Goal: Task Accomplishment & Management: Complete application form

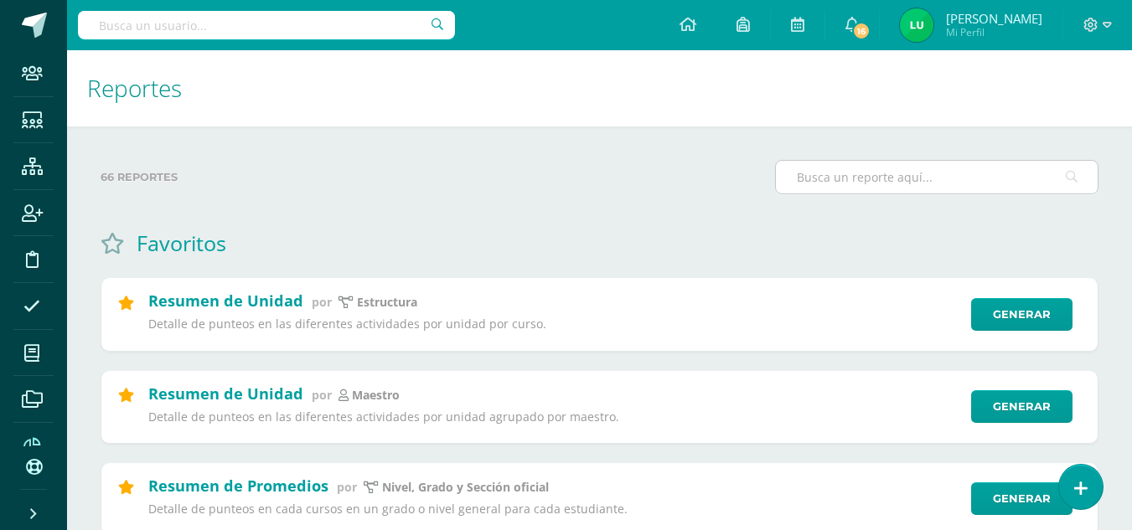
click at [905, 167] on input "text" at bounding box center [937, 177] width 322 height 33
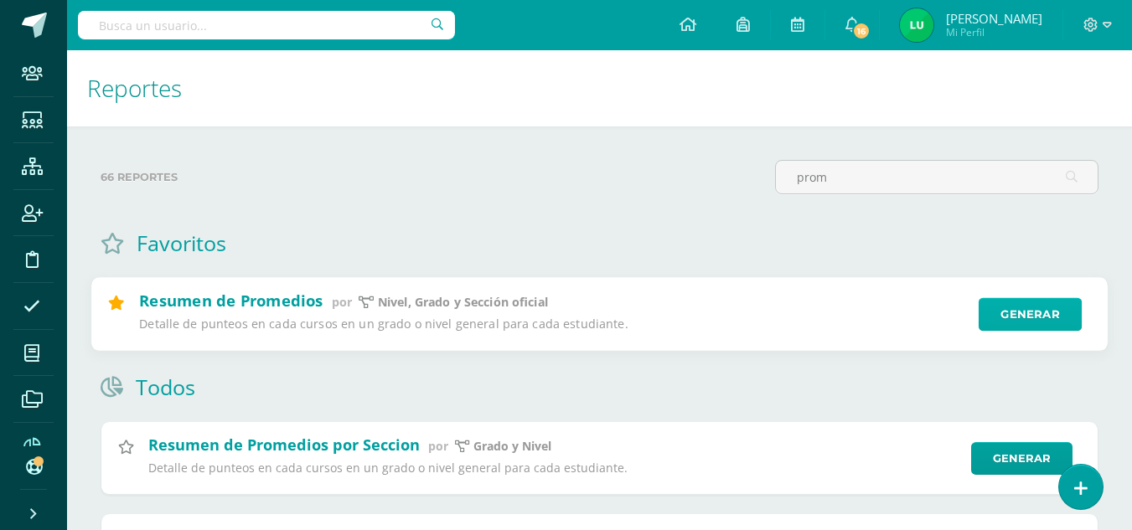
type input "prom"
click at [1019, 307] on link "Generar" at bounding box center [1029, 315] width 103 height 34
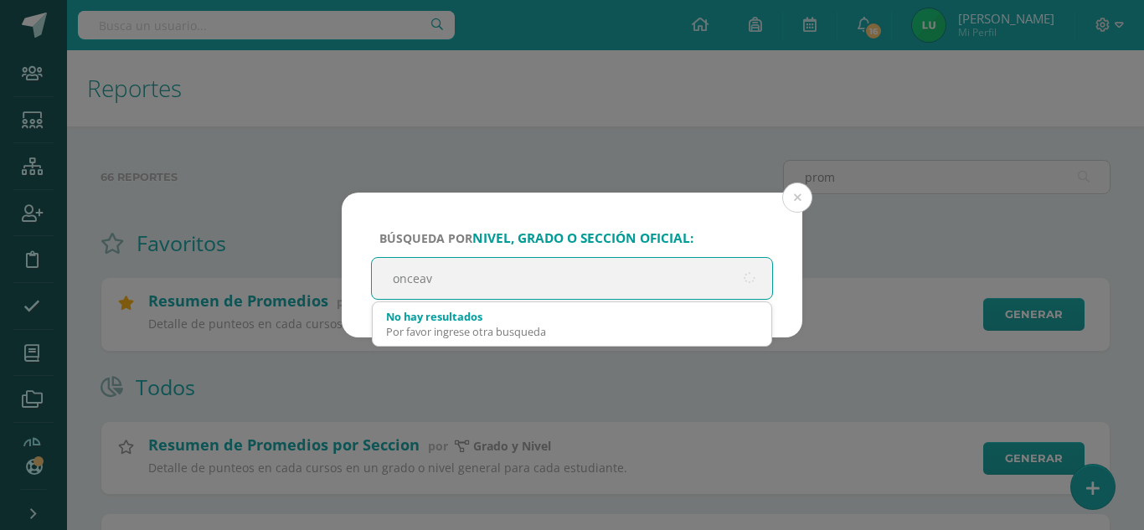
type input "onceavo"
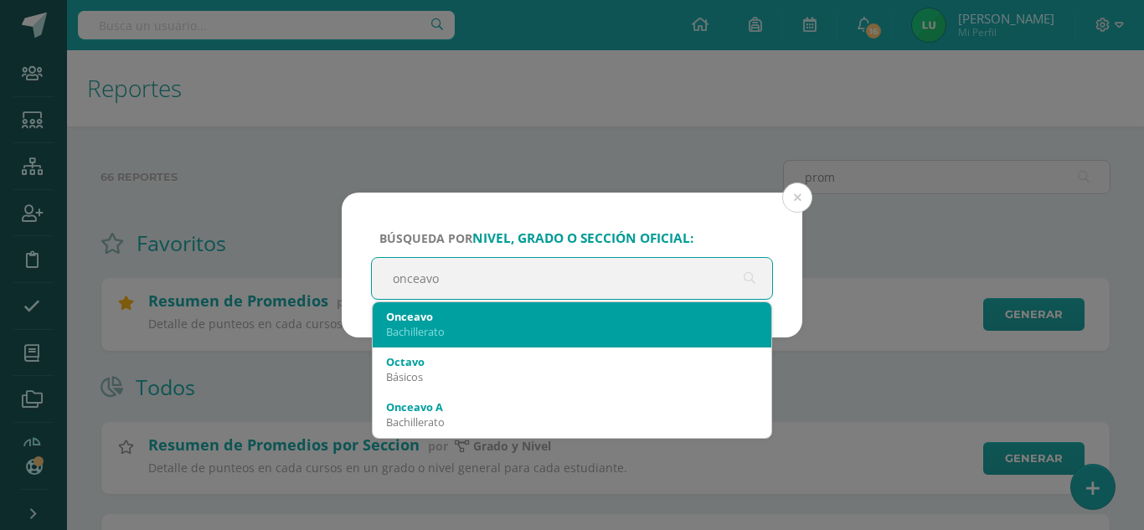
click at [458, 342] on div "Onceavo Bachillerato" at bounding box center [572, 324] width 372 height 44
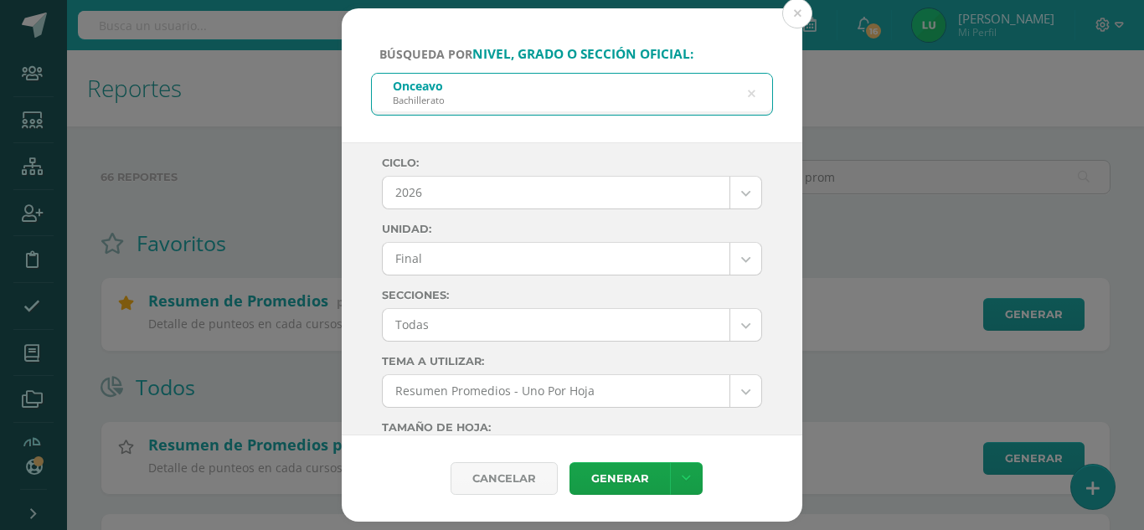
click at [486, 190] on body "Búsqueda por nivel, grado o sección oficial: Onceavo Bachillerato onceavo Ciclo…" at bounding box center [572, 458] width 1144 height 917
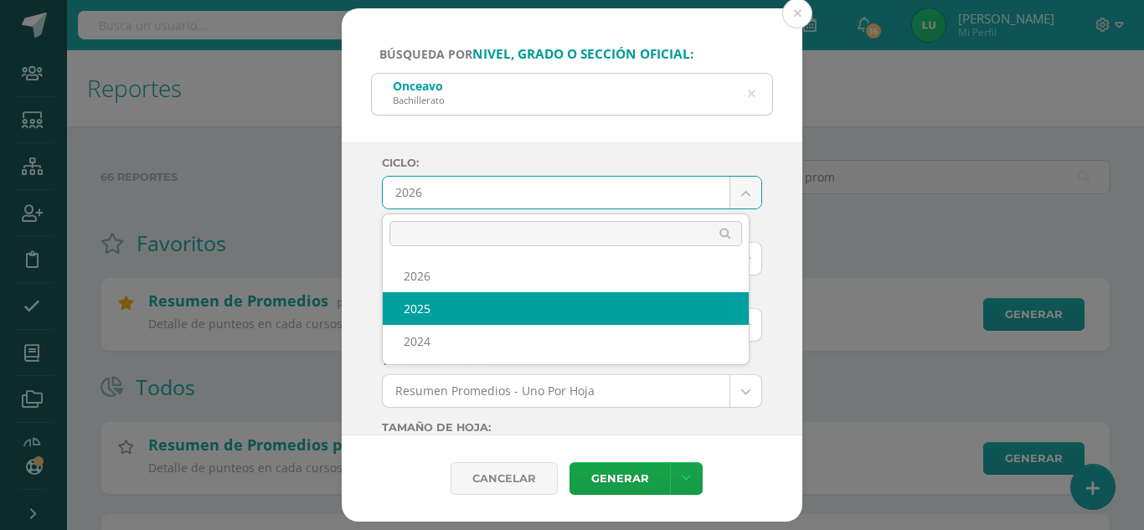
select select "4"
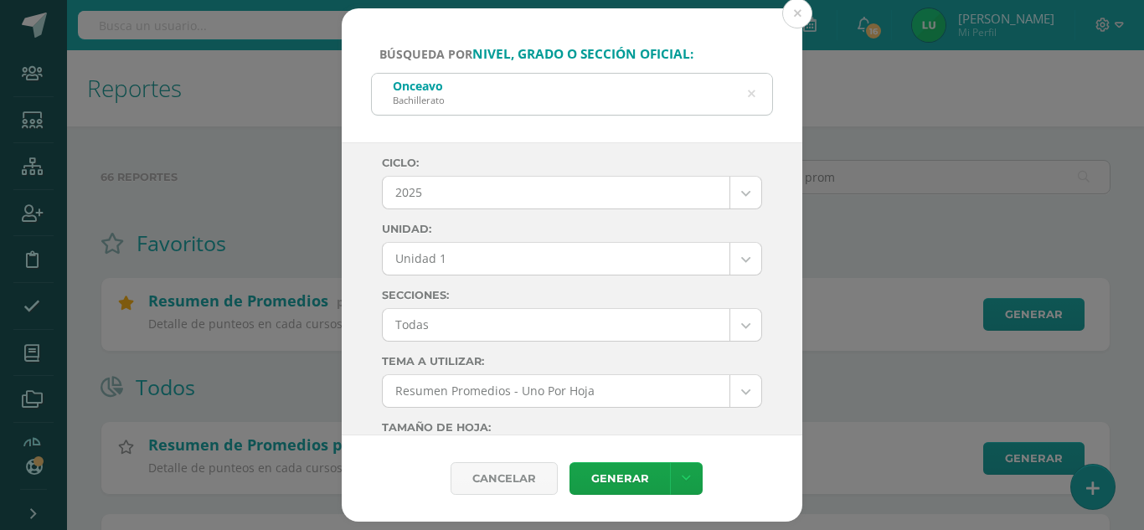
click at [463, 247] on body "Búsqueda por nivel, grado o sección oficial: Onceavo Bachillerato onceavo Ciclo…" at bounding box center [572, 458] width 1144 height 917
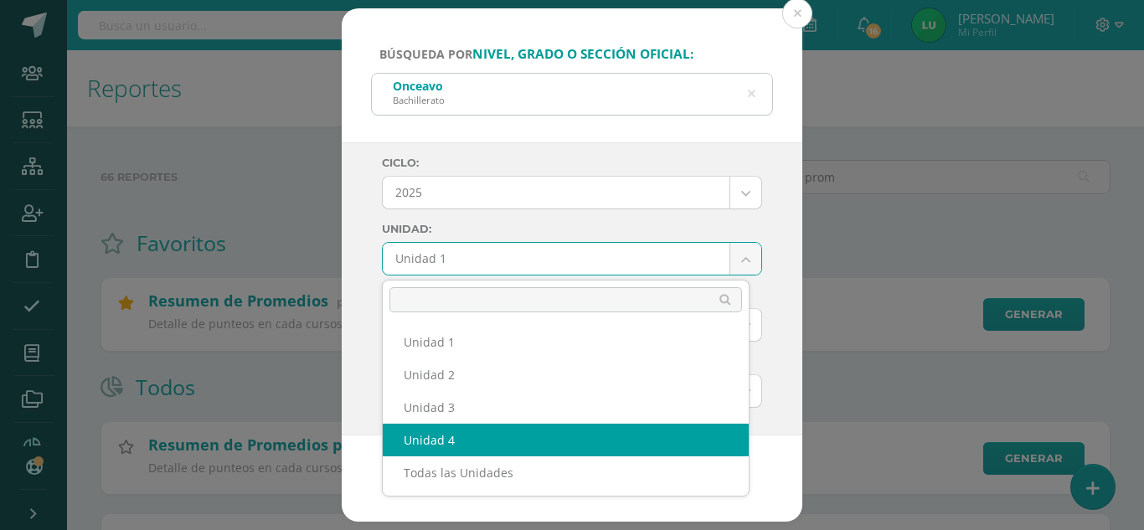
select select "Unidad 4"
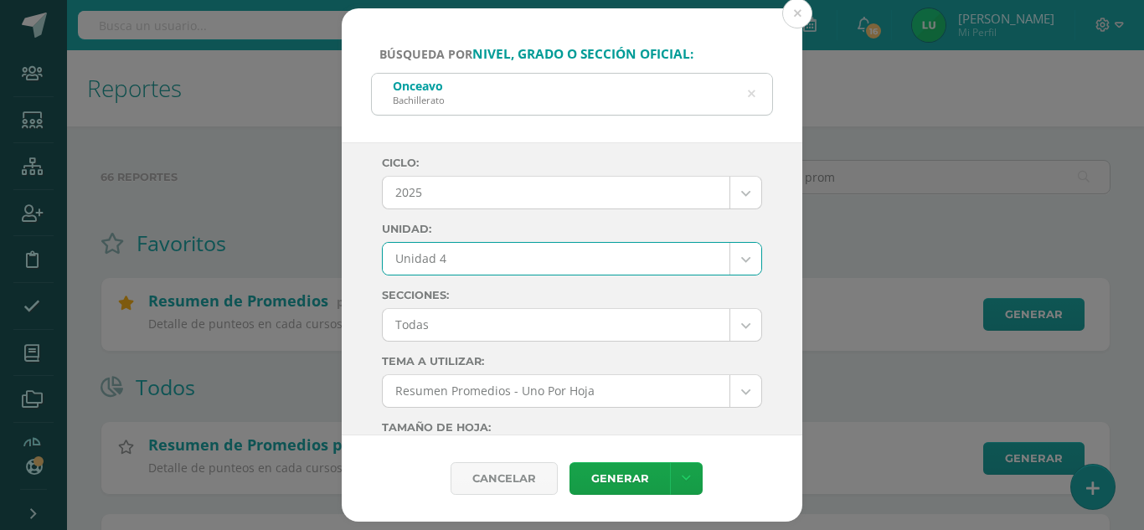
click at [370, 289] on div "Ciclo: 2025 2026 2025 2024 Unidad: Unidad 4 Unidad 1 Unidad 2 Unidad 3 Unidad 4…" at bounding box center [572, 289] width 461 height 294
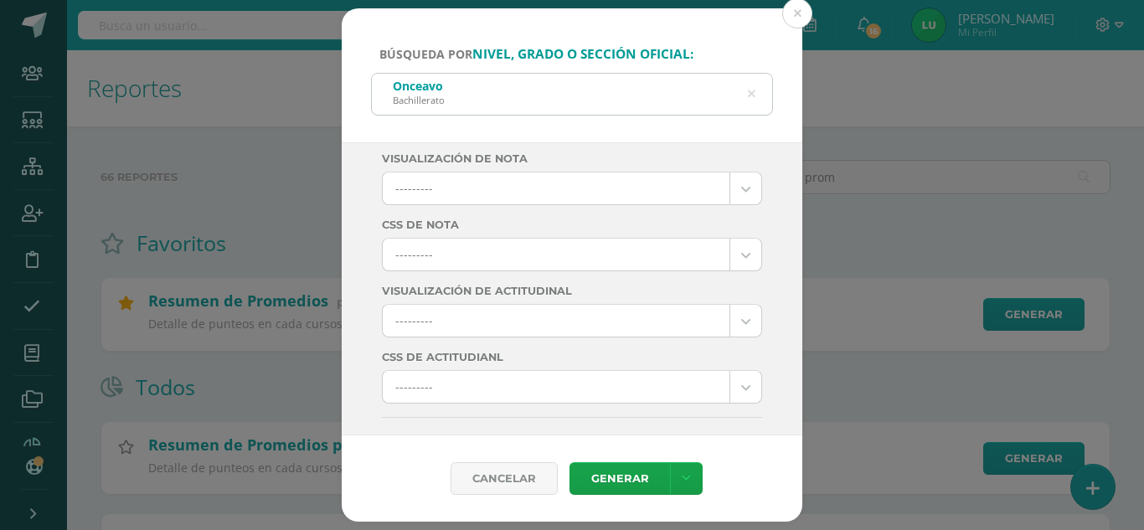
scroll to position [586, 0]
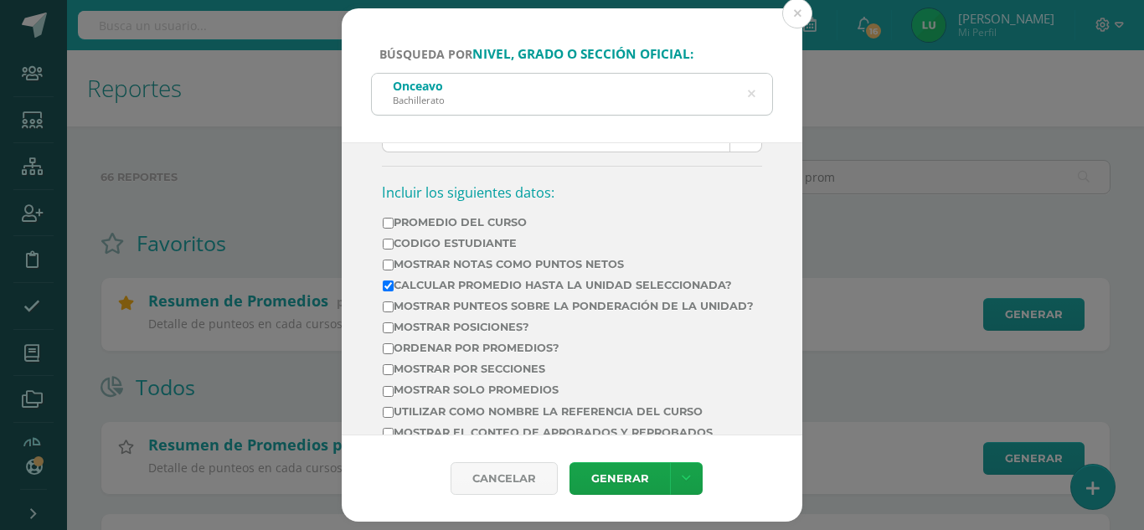
click at [592, 271] on label "Mostrar Notas Como Puntos Netos" at bounding box center [568, 264] width 371 height 13
click at [394, 271] on input "Mostrar Notas Como Puntos Netos" at bounding box center [388, 265] width 11 height 11
click at [576, 264] on label "Mostrar Notas Como Puntos Netos" at bounding box center [568, 264] width 371 height 13
click at [394, 264] on input "Mostrar Notas Como Puntos Netos" at bounding box center [388, 265] width 11 height 11
checkbox input "false"
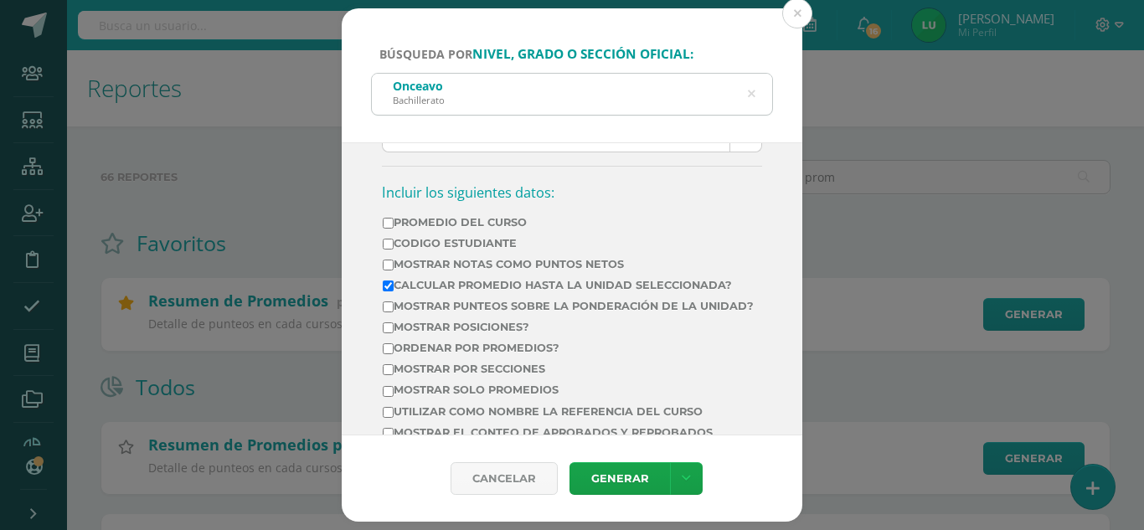
click at [577, 280] on label "Calcular promedio hasta la unidad seleccionada?" at bounding box center [568, 285] width 371 height 13
click at [394, 281] on input "Calcular promedio hasta la unidad seleccionada?" at bounding box center [388, 286] width 11 height 11
click at [575, 281] on label "Calcular promedio hasta la unidad seleccionada?" at bounding box center [568, 285] width 371 height 13
click at [394, 281] on input "Calcular promedio hasta la unidad seleccionada?" at bounding box center [388, 286] width 11 height 11
click at [575, 284] on label "Calcular promedio hasta la unidad seleccionada?" at bounding box center [568, 285] width 371 height 13
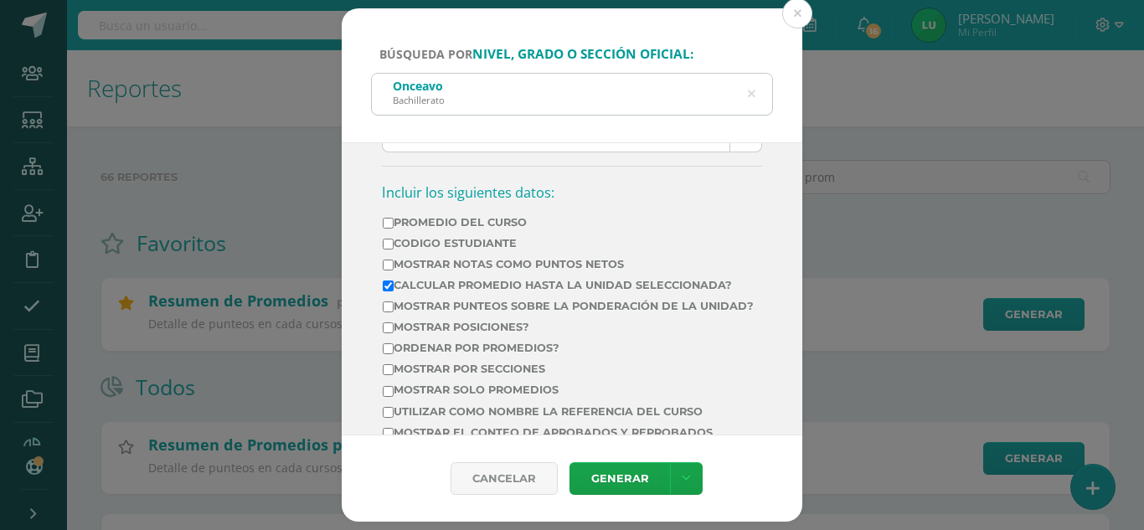
click at [394, 284] on input "Calcular promedio hasta la unidad seleccionada?" at bounding box center [388, 286] width 11 height 11
click at [575, 284] on label "Calcular promedio hasta la unidad seleccionada?" at bounding box center [568, 285] width 371 height 13
click at [394, 284] on input "Calcular promedio hasta la unidad seleccionada?" at bounding box center [388, 286] width 11 height 11
checkbox input "true"
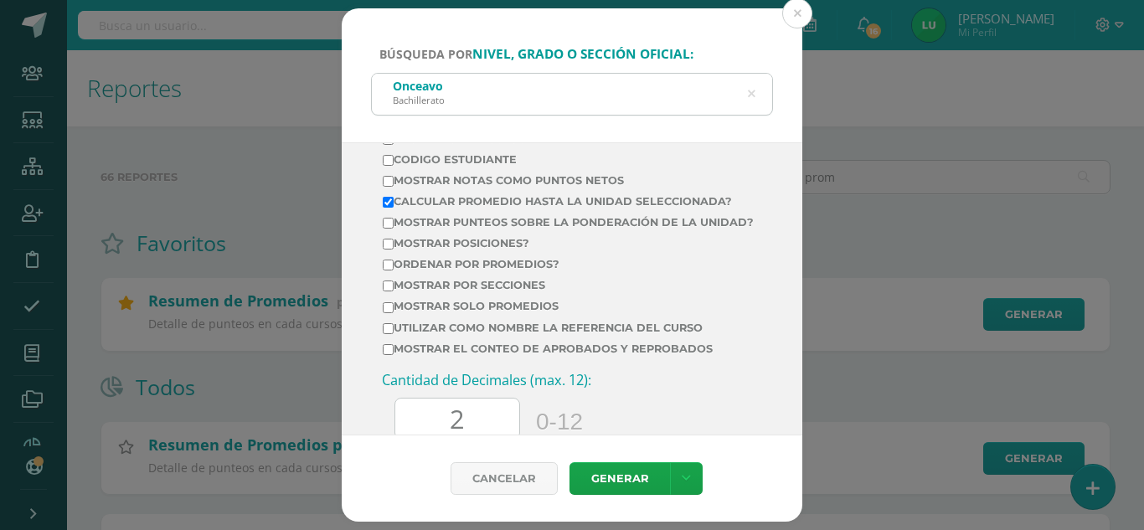
scroll to position [754, 0]
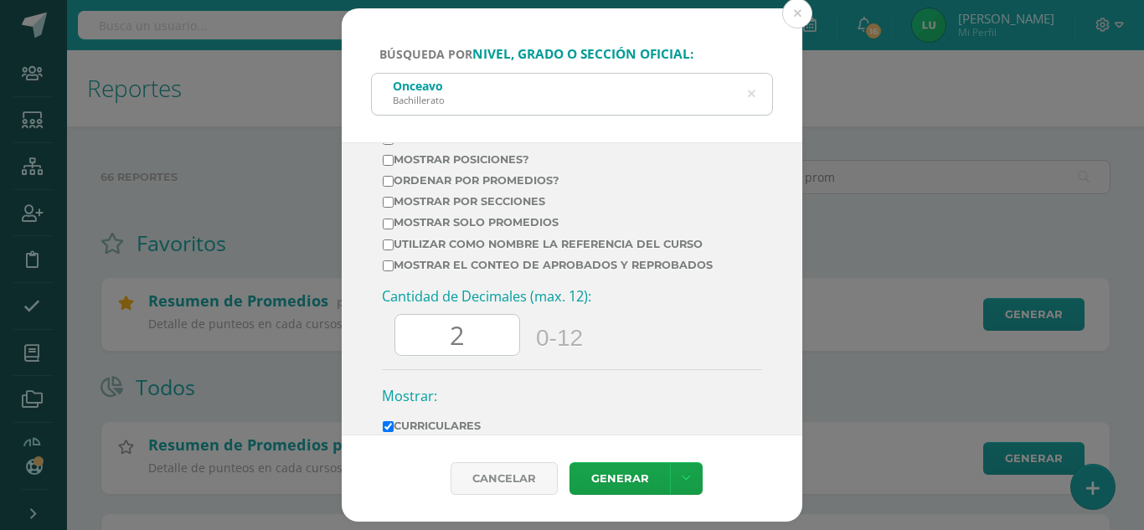
drag, startPoint x: 462, startPoint y: 338, endPoint x: 431, endPoint y: 347, distance: 31.5
click at [431, 347] on input "2" at bounding box center [457, 335] width 124 height 41
type input "0"
click at [597, 479] on link "Generar" at bounding box center [620, 478] width 101 height 33
click at [802, 18] on button at bounding box center [797, 13] width 30 height 30
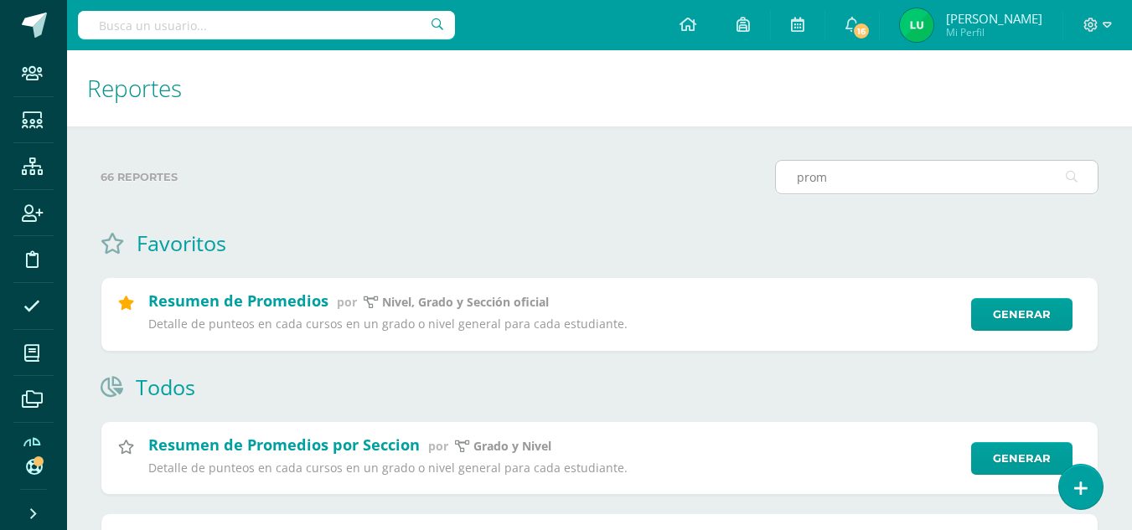
click at [983, 173] on input "prom" at bounding box center [937, 177] width 322 height 33
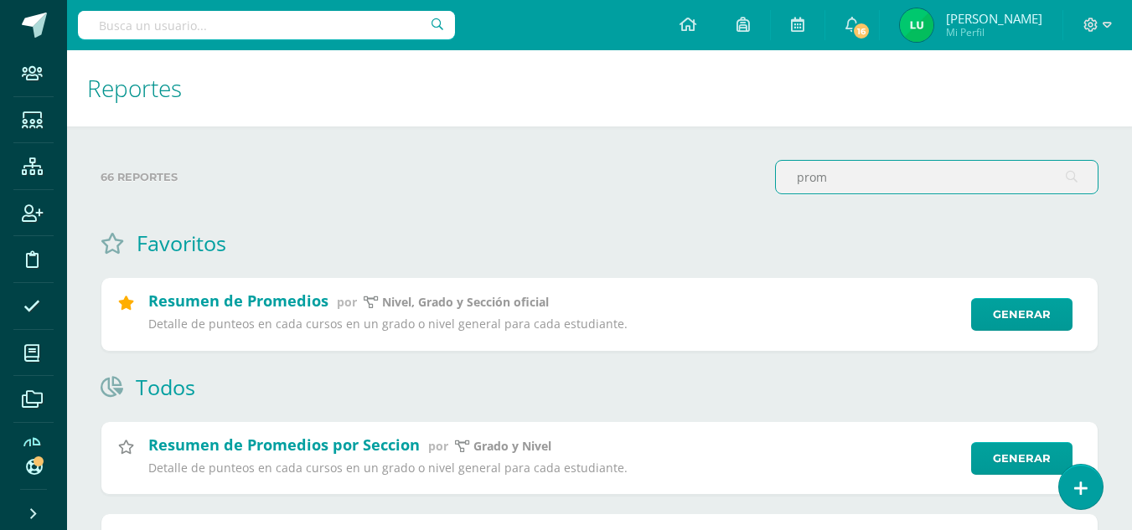
drag, startPoint x: 983, startPoint y: 173, endPoint x: 685, endPoint y: 176, distance: 297.4
click at [673, 177] on div "66 reportes prom" at bounding box center [599, 184] width 1011 height 48
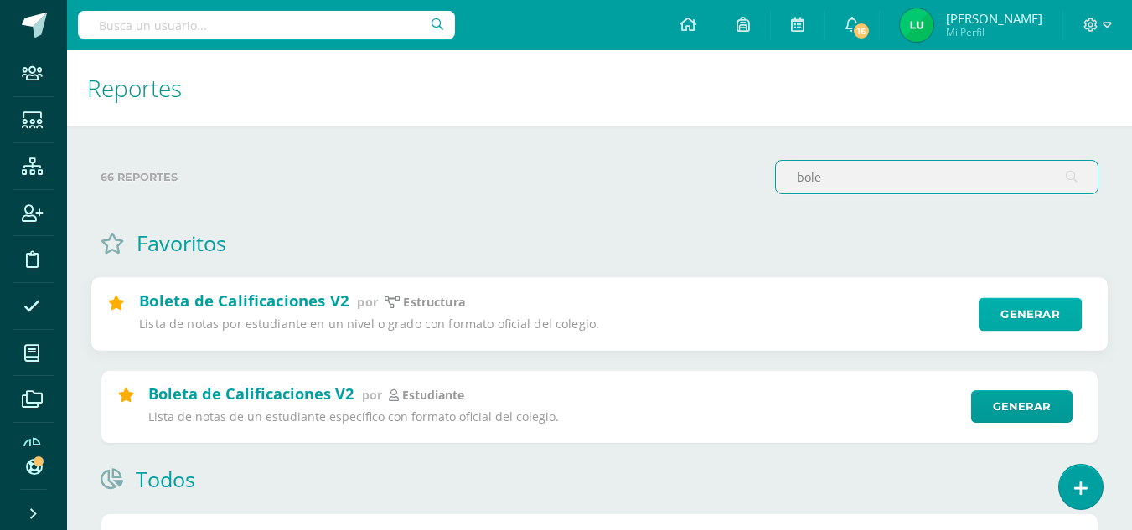
type input "bole"
click at [1025, 322] on link "Generar" at bounding box center [1029, 315] width 103 height 34
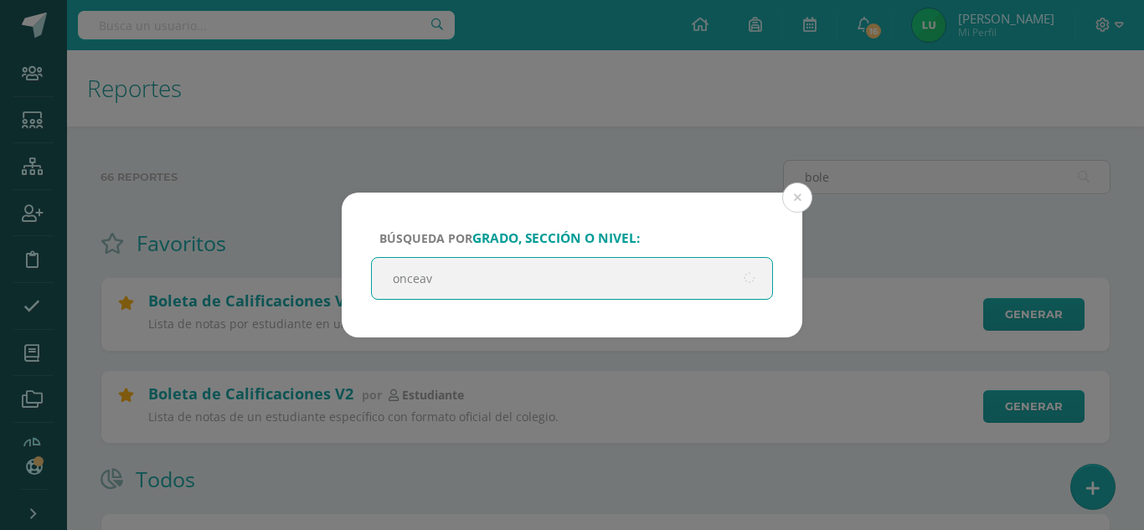
type input "onceavo"
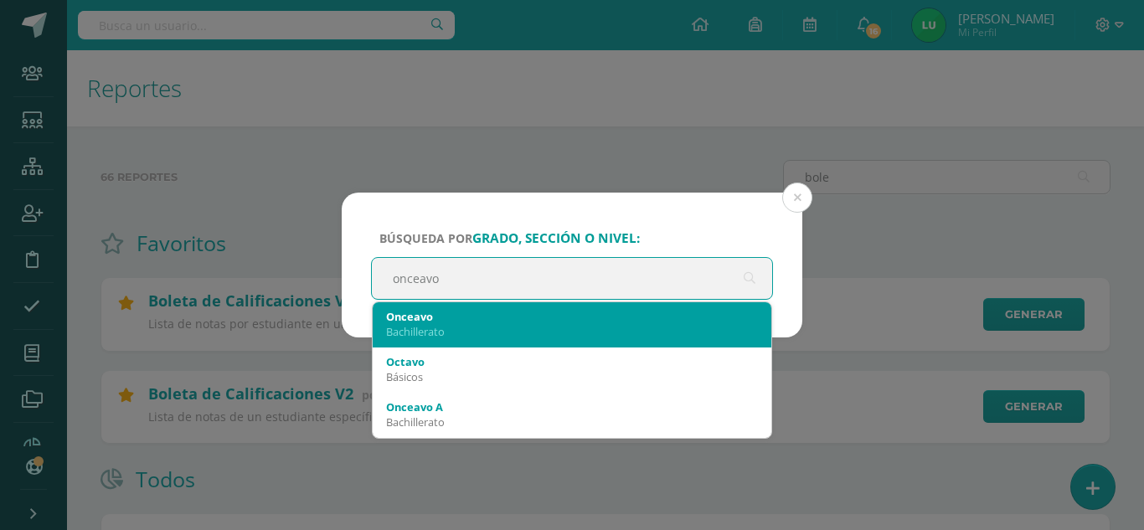
click at [420, 324] on div "Bachillerato" at bounding box center [572, 331] width 372 height 15
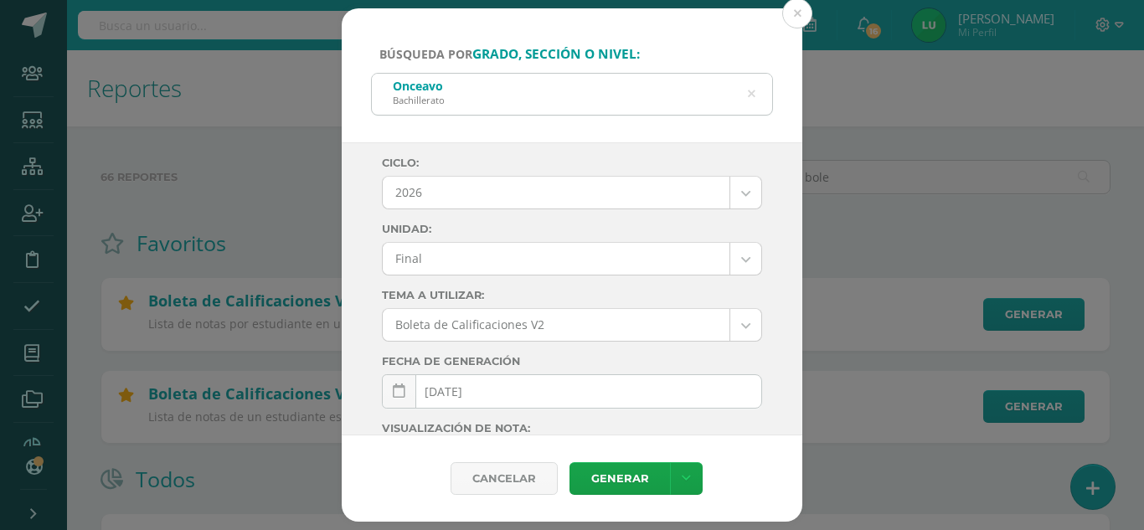
click at [549, 172] on div "Ciclo: 2026 2026 2025 2024 Unidad: Final Final Tema a Utilizar: Boleta de Calif…" at bounding box center [572, 438] width 380 height 562
click at [528, 185] on body "Búsqueda por grado, sección o nivel: Onceavo Bachillerato onceavo Ciclo: 2026 2…" at bounding box center [572, 412] width 1144 height 825
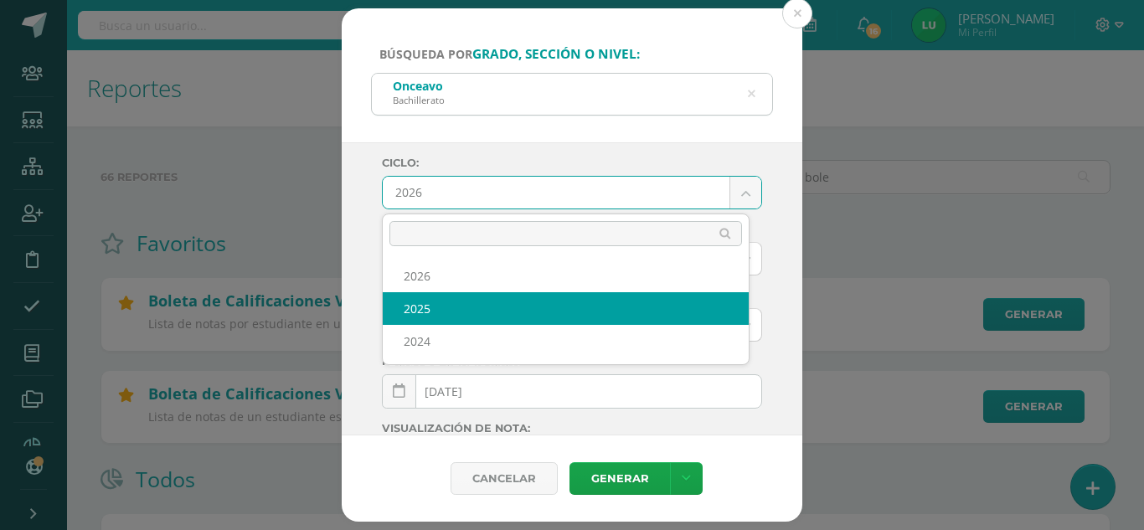
select select "4"
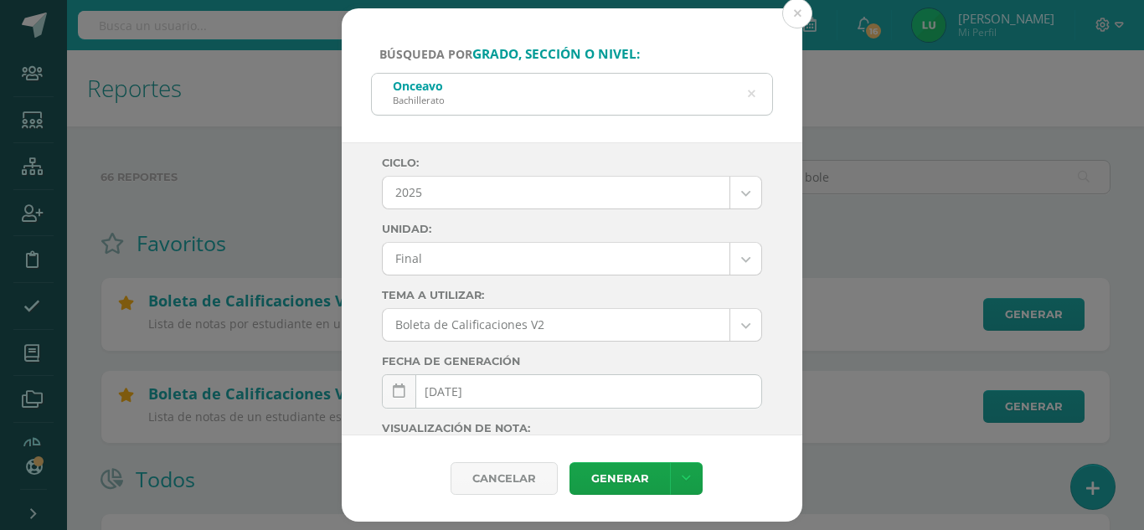
click at [498, 252] on body "Búsqueda por grado, sección o nivel: Onceavo Bachillerato onceavo Ciclo: 2025 2…" at bounding box center [572, 412] width 1144 height 825
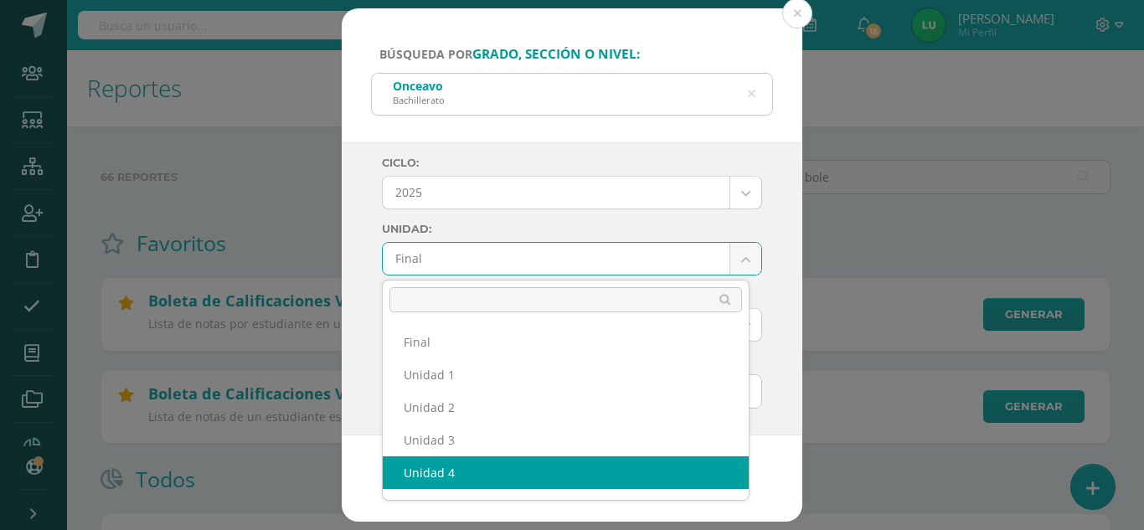
select select "Unidad 4"
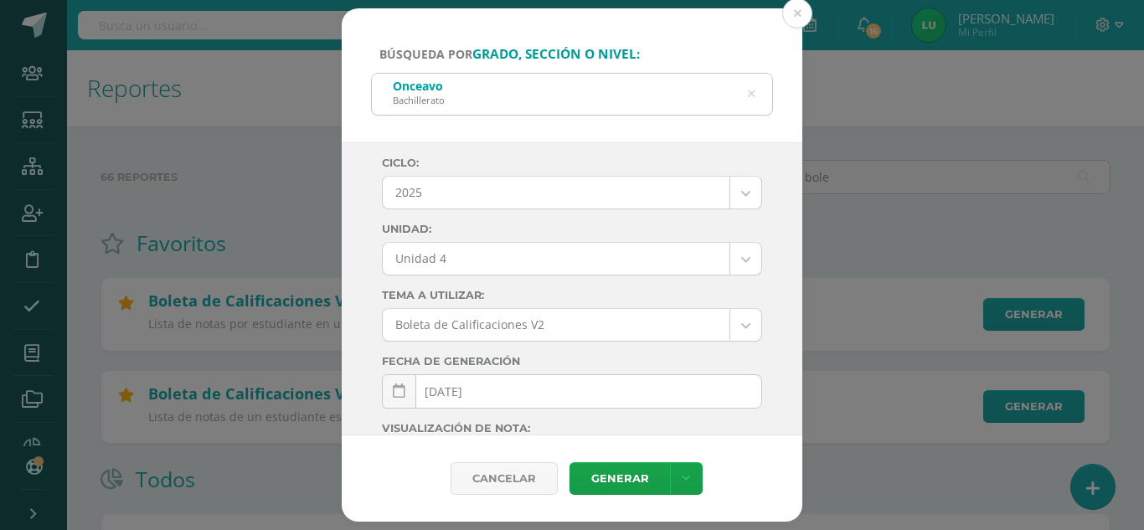
click at [781, 252] on div "Ciclo: 2025 2026 2025 2024 Unidad: Unidad 4 Final Unidad 1 Unidad 2 Unidad 3 Un…" at bounding box center [572, 289] width 461 height 294
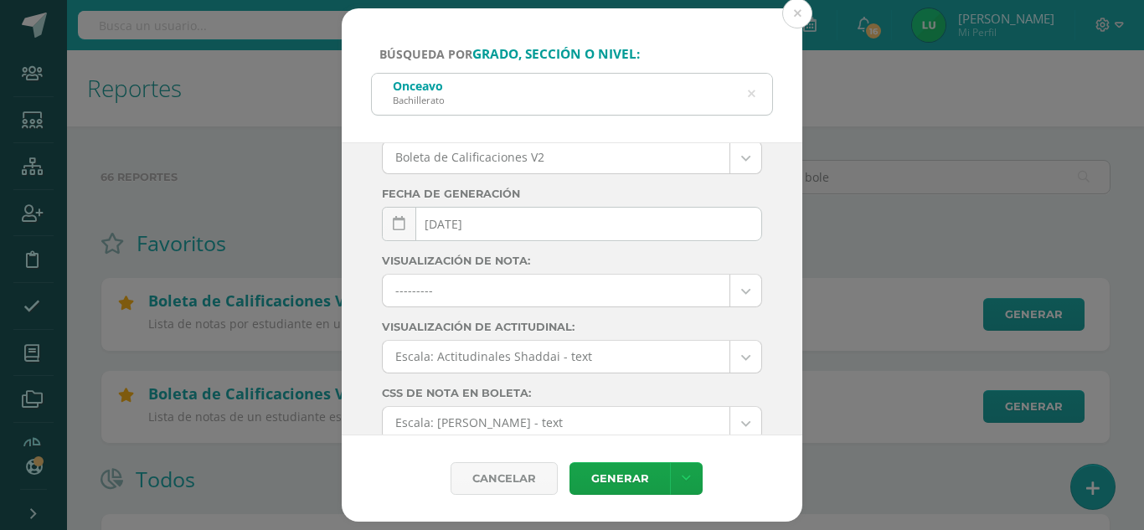
scroll to position [297, 0]
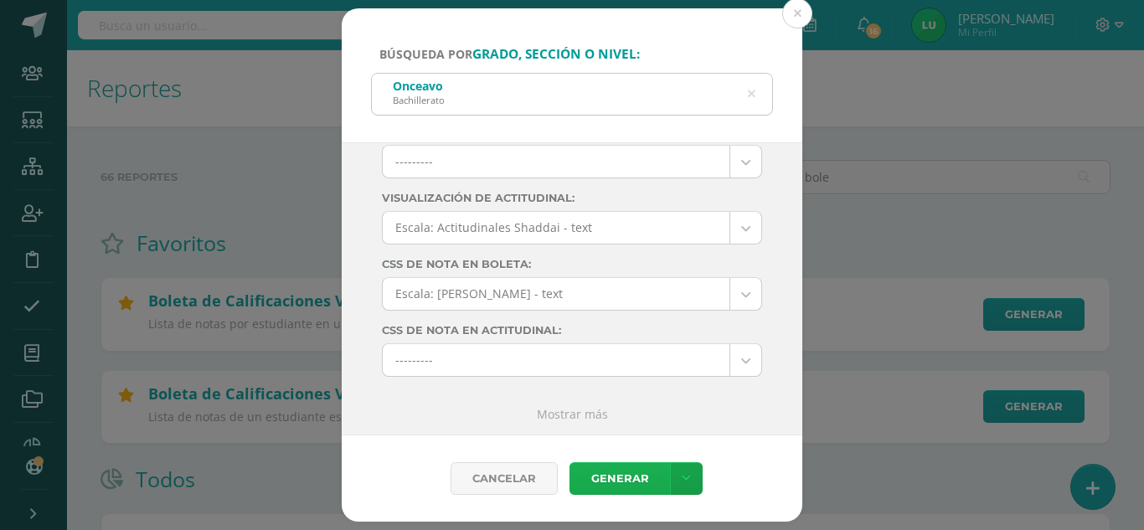
click at [622, 473] on link "Generar" at bounding box center [620, 478] width 101 height 33
click at [753, 93] on icon at bounding box center [752, 94] width 8 height 43
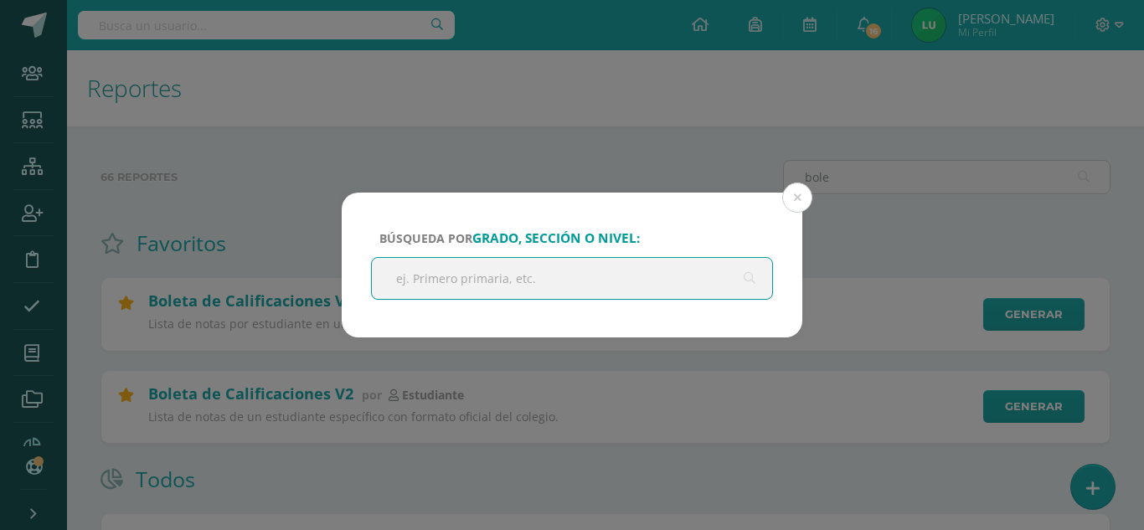
click at [461, 291] on input "text" at bounding box center [572, 278] width 400 height 41
type input "e"
type input "onceavo"
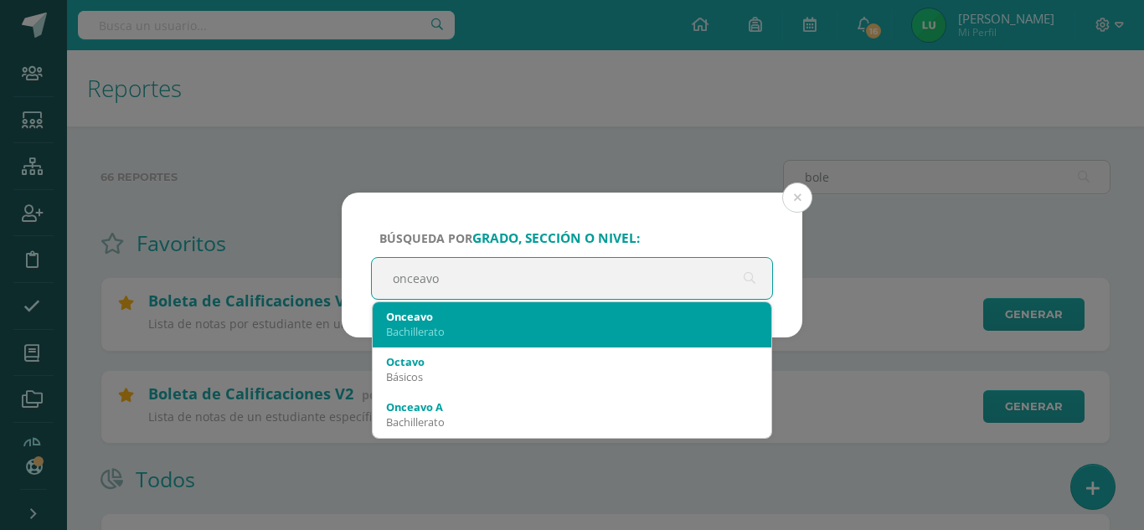
click at [456, 316] on div "Onceavo" at bounding box center [572, 316] width 372 height 15
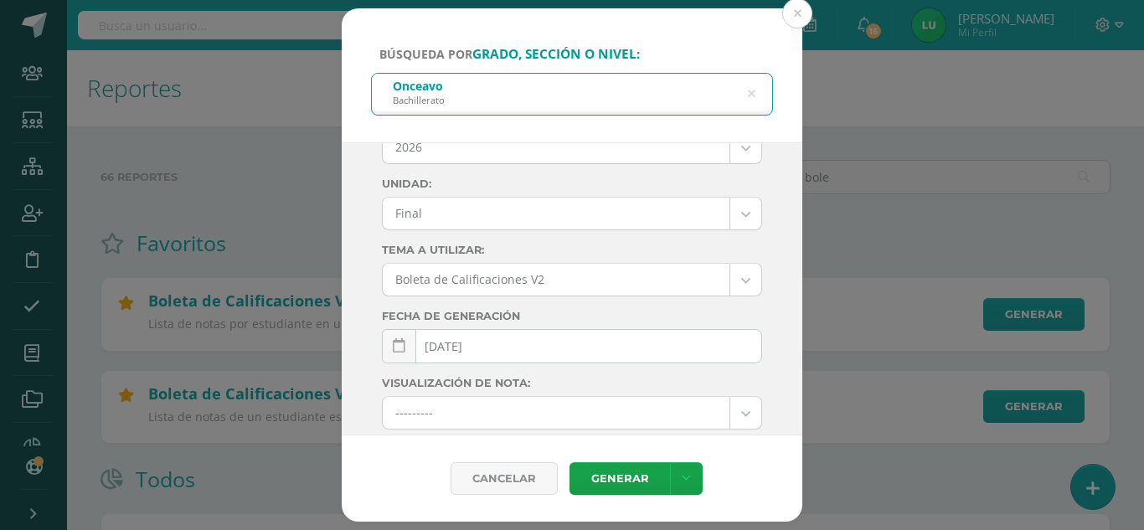
scroll to position [0, 0]
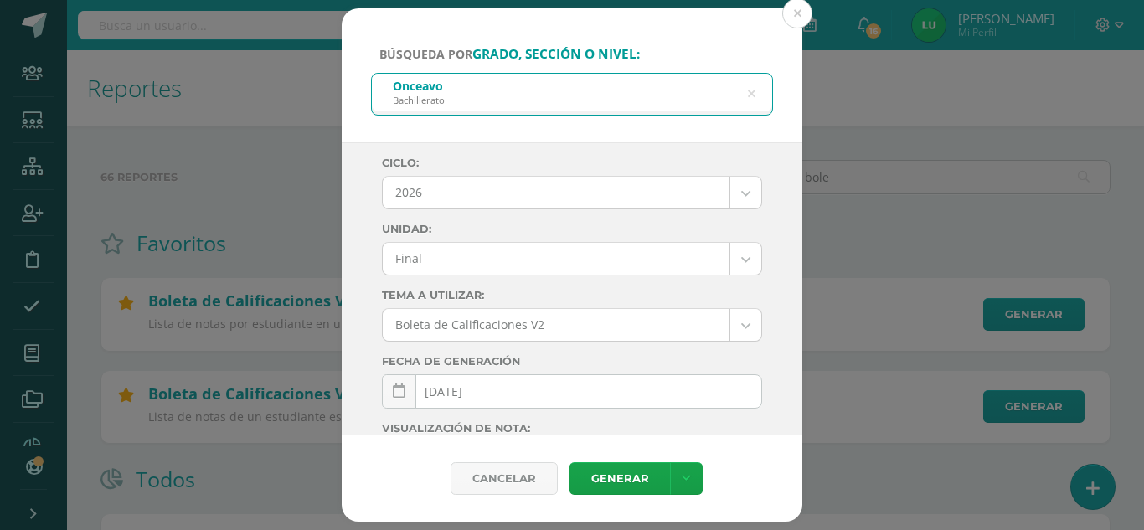
click at [472, 193] on body "Búsqueda por grado, sección o nivel: Onceavo Bachillerato onceavo Ciclo: 2026 2…" at bounding box center [572, 412] width 1144 height 825
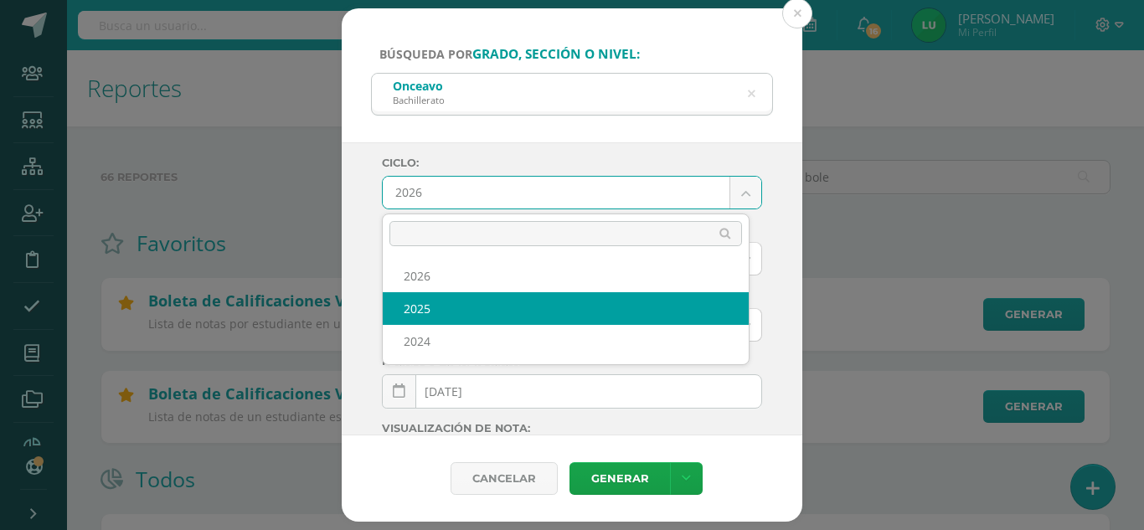
select select "4"
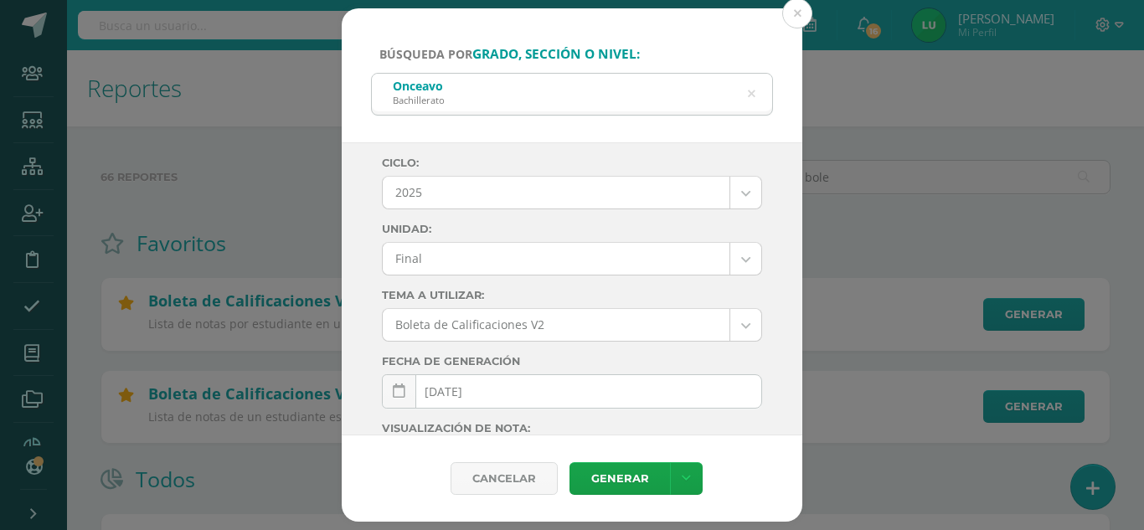
click at [453, 262] on body "Búsqueda por grado, sección o nivel: Onceavo Bachillerato onceavo Ciclo: 2025 2…" at bounding box center [572, 412] width 1144 height 825
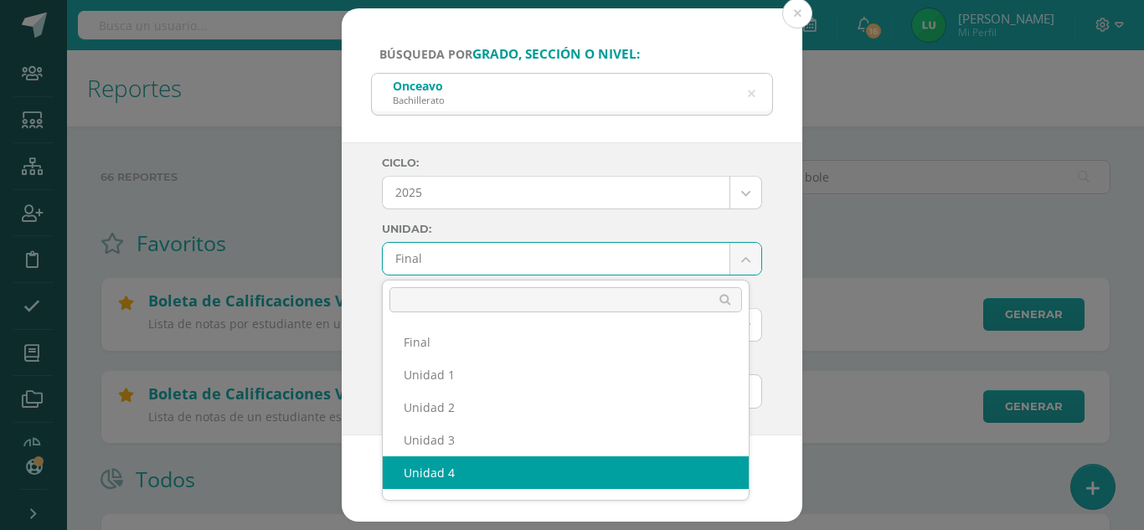
select select "Unidad 4"
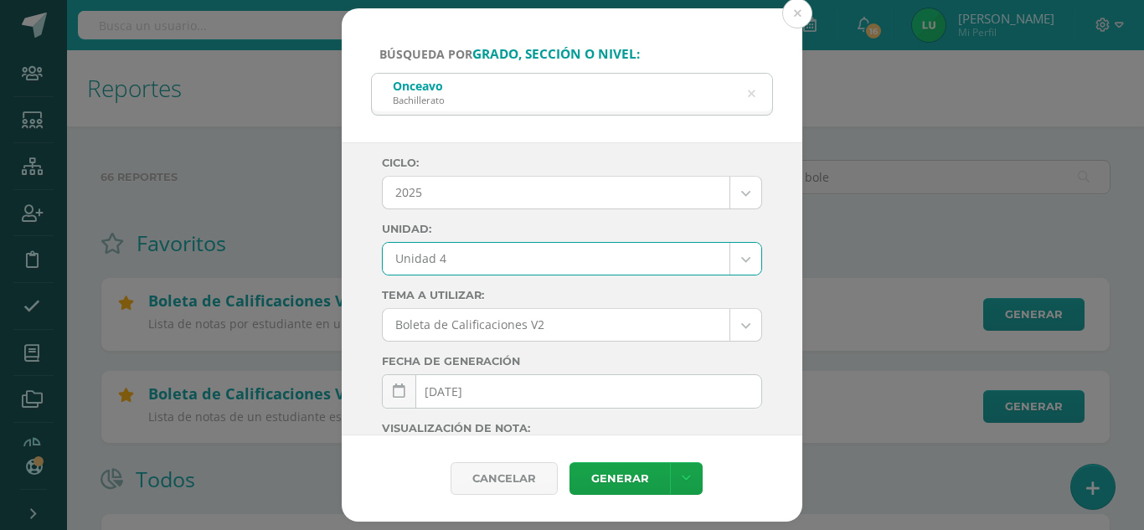
click at [361, 271] on div "Ciclo: 2025 2026 2025 2024 Unidad: Unidad 4 Final Unidad 1 Unidad 2 Unidad 3 Un…" at bounding box center [572, 289] width 461 height 294
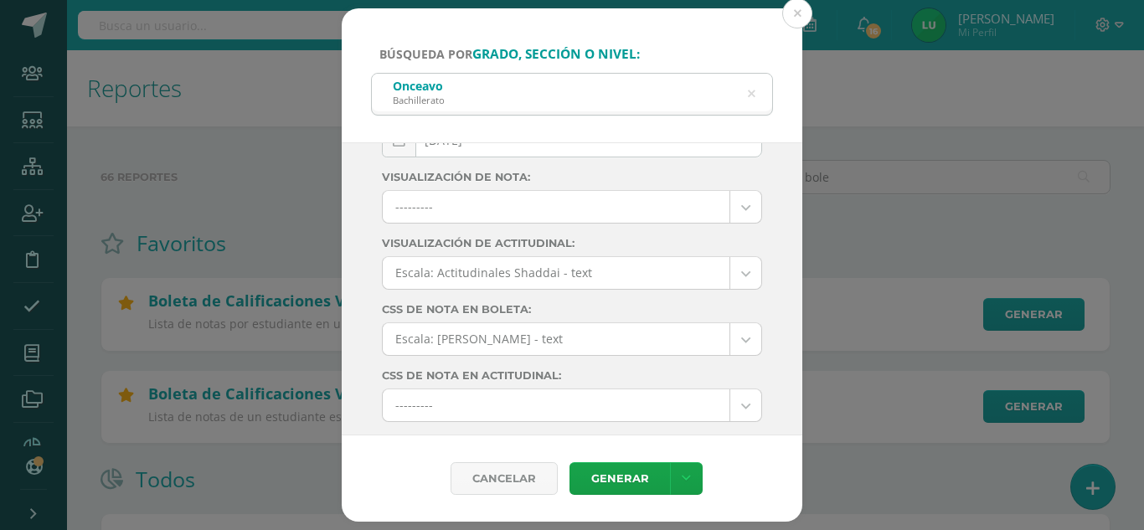
scroll to position [297, 0]
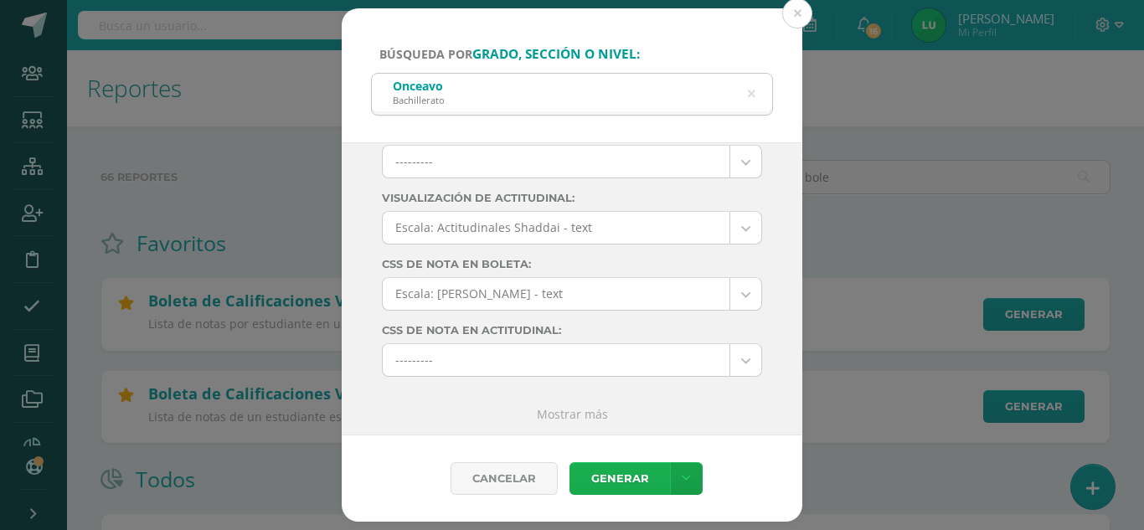
click at [615, 483] on link "Generar" at bounding box center [620, 478] width 101 height 33
click at [792, 15] on button at bounding box center [797, 13] width 30 height 30
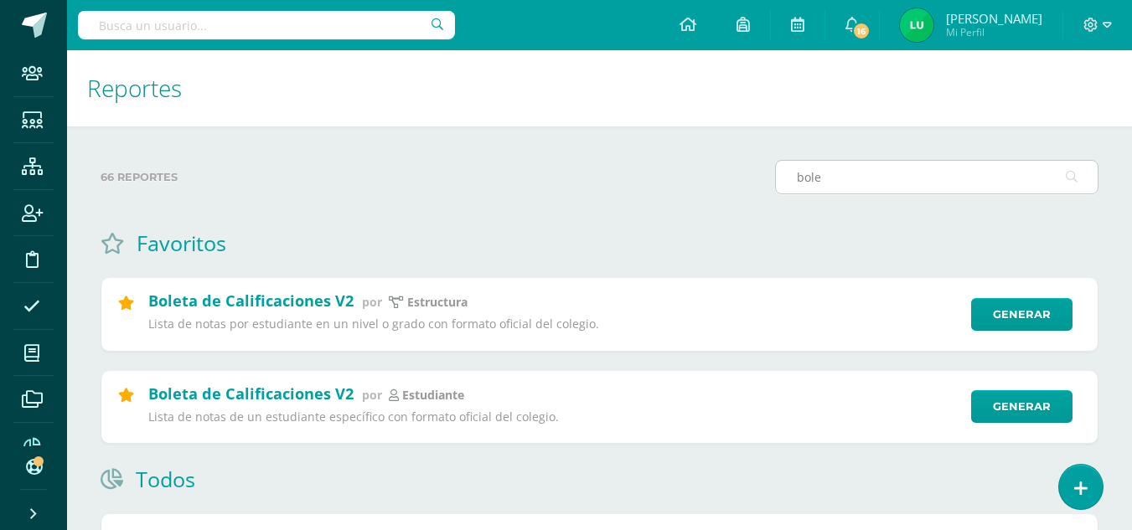
drag, startPoint x: 849, startPoint y: 193, endPoint x: 826, endPoint y: 173, distance: 30.9
click at [813, 188] on div "bole" at bounding box center [936, 177] width 323 height 34
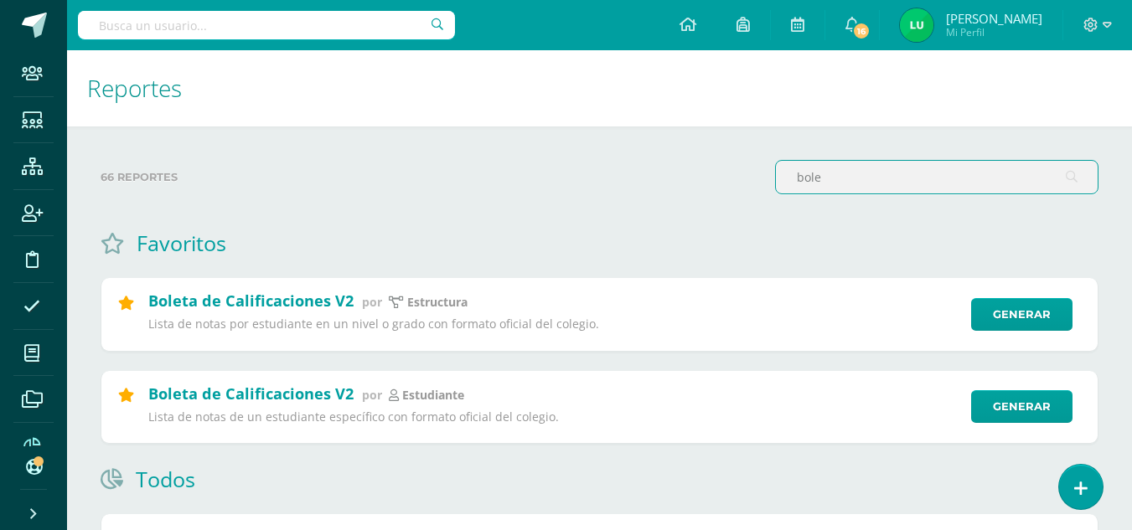
drag, startPoint x: 826, startPoint y: 173, endPoint x: 766, endPoint y: 166, distance: 59.9
click at [755, 172] on div "66 reportes bole" at bounding box center [599, 184] width 1011 height 48
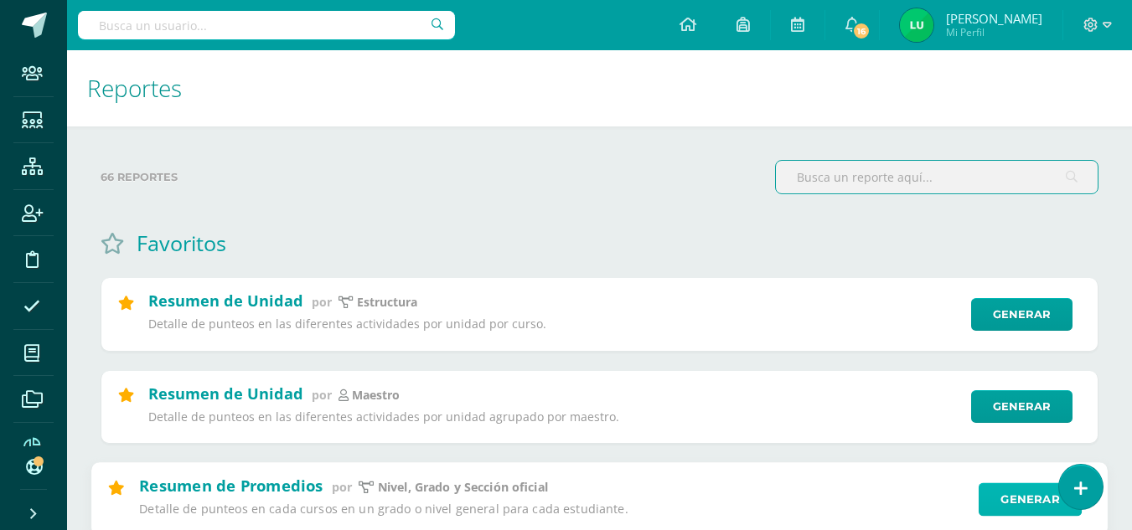
click at [1009, 497] on link "Generar" at bounding box center [1029, 499] width 103 height 34
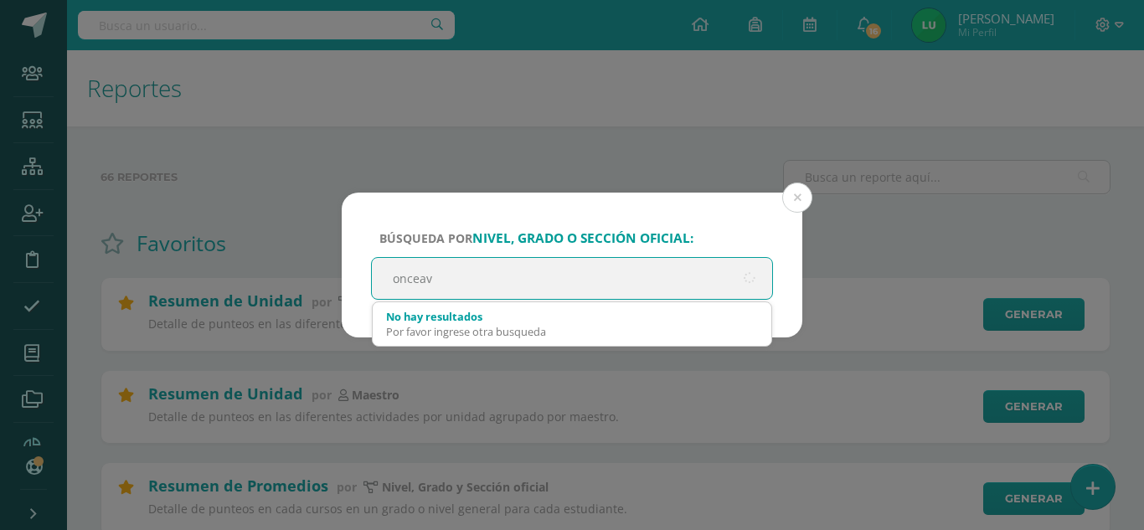
type input "onceavo"
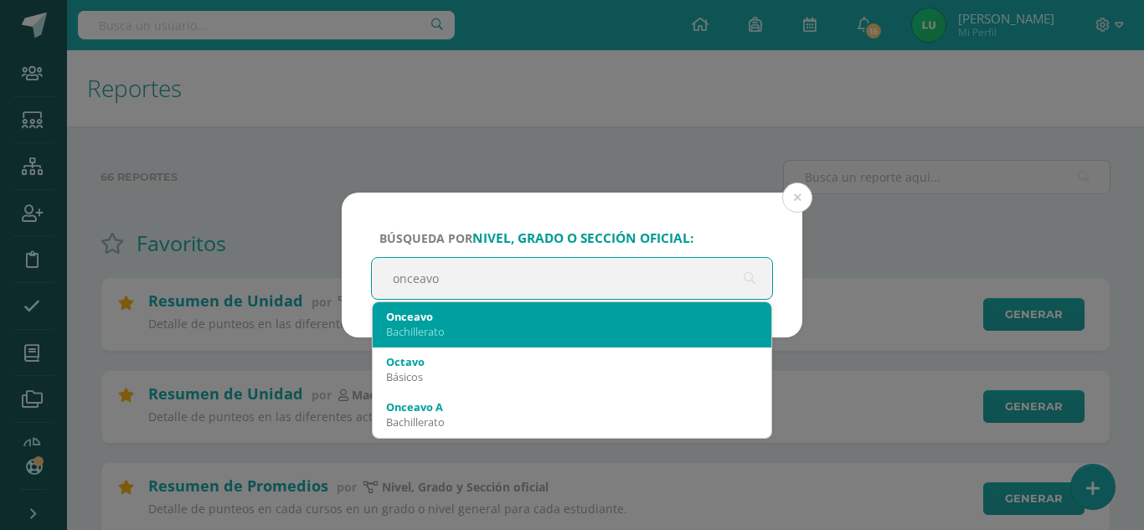
click at [441, 311] on div "Onceavo" at bounding box center [572, 316] width 372 height 15
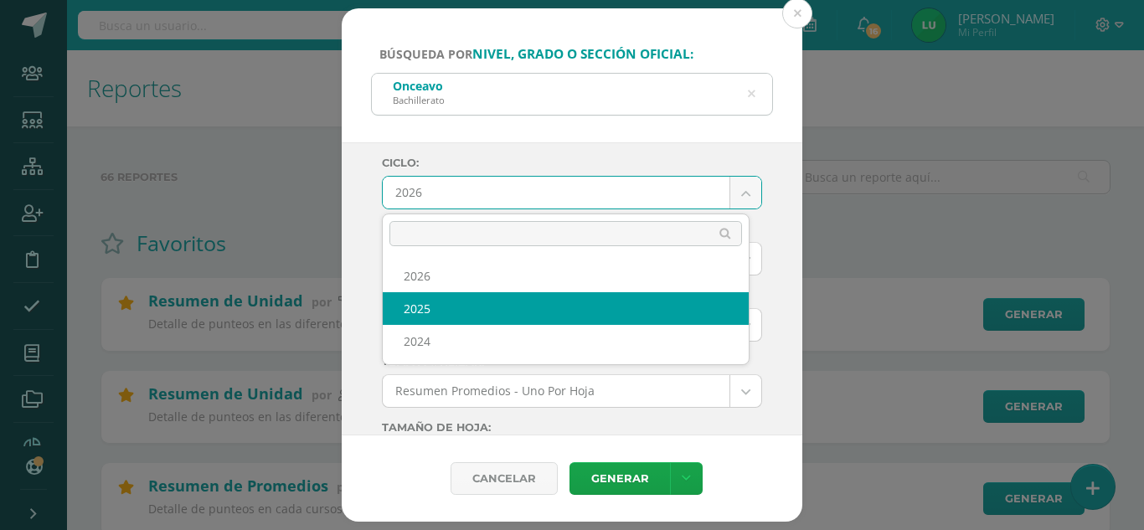
select select "4"
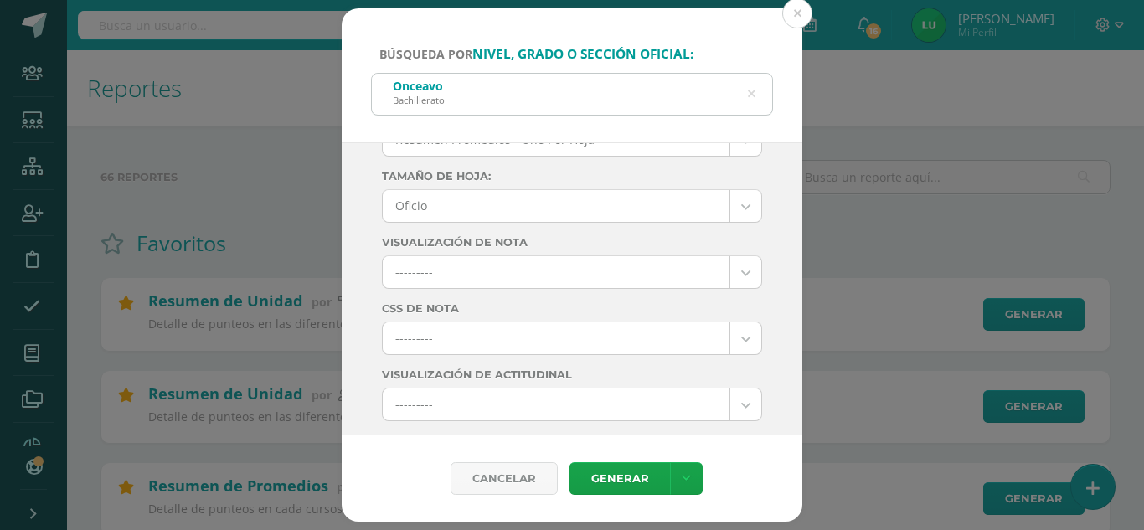
scroll to position [0, 0]
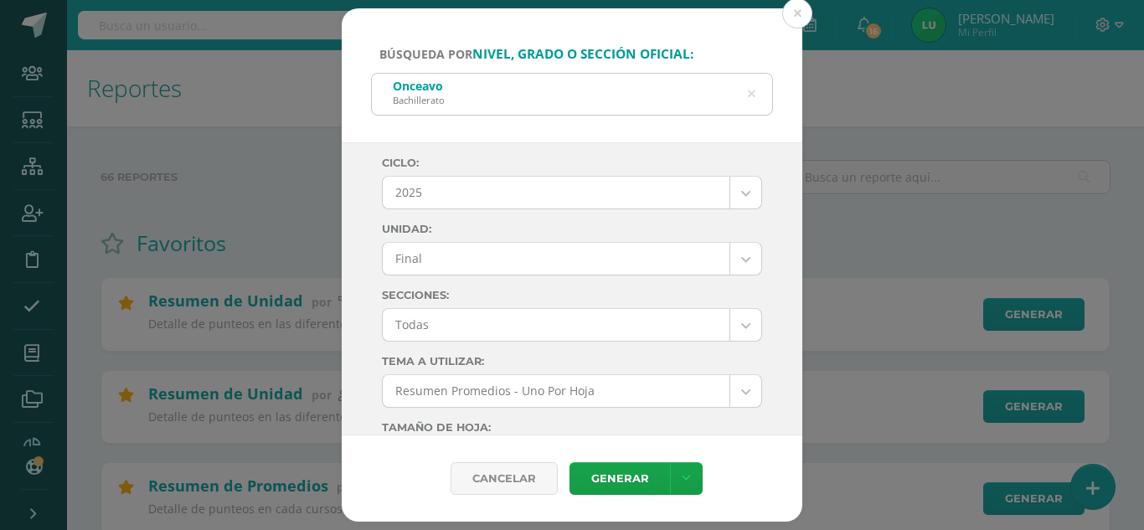
drag, startPoint x: 444, startPoint y: 230, endPoint x: 442, endPoint y: 185, distance: 45.3
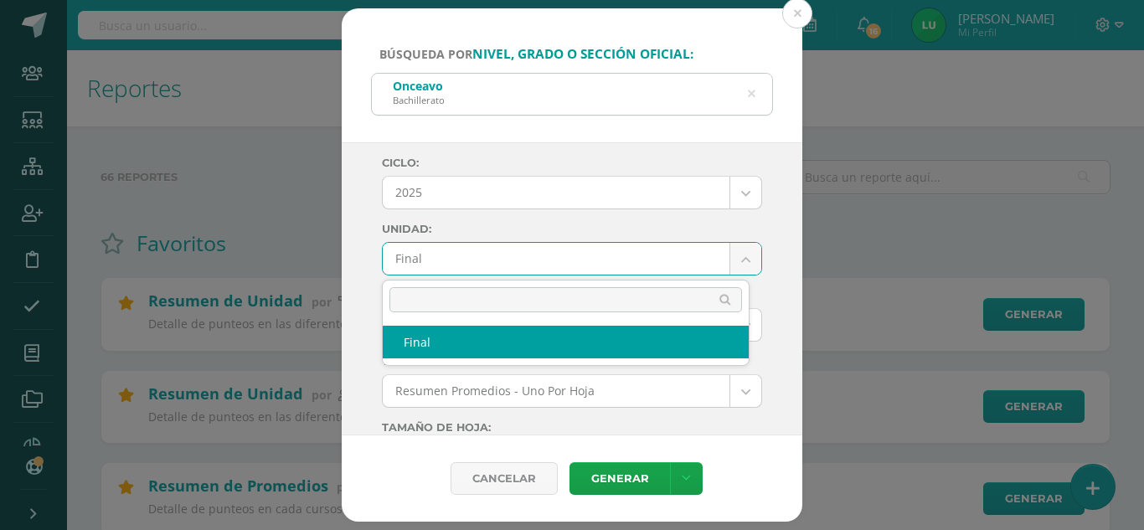
click at [424, 306] on input "text" at bounding box center [566, 299] width 353 height 25
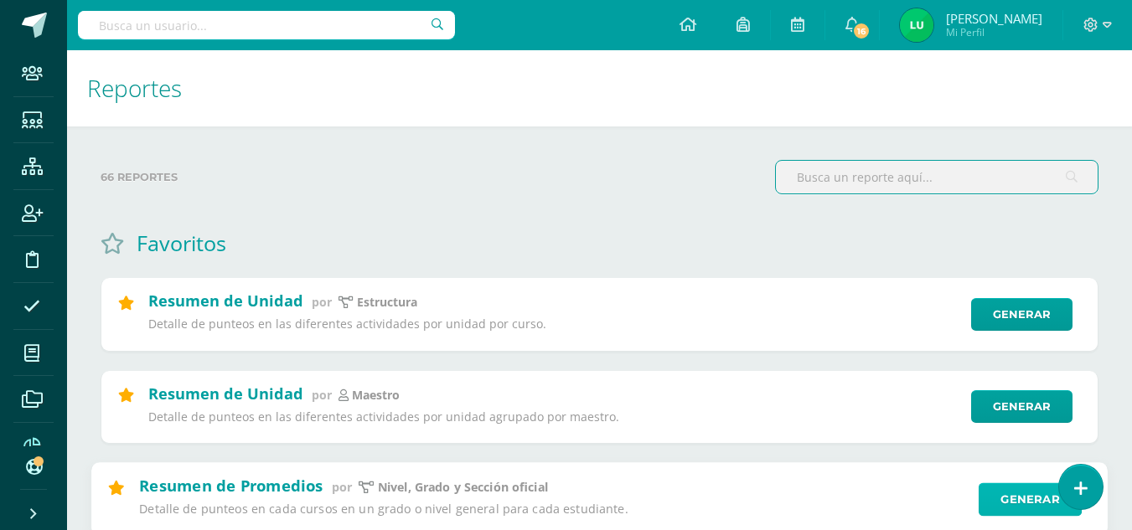
click at [988, 488] on link "Generar" at bounding box center [1029, 499] width 103 height 34
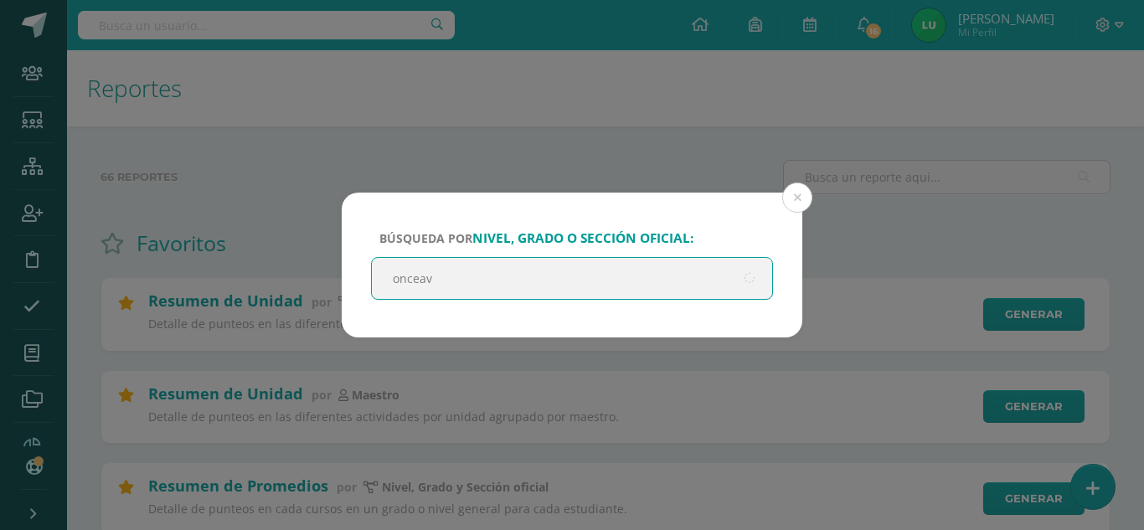
type input "onceavo"
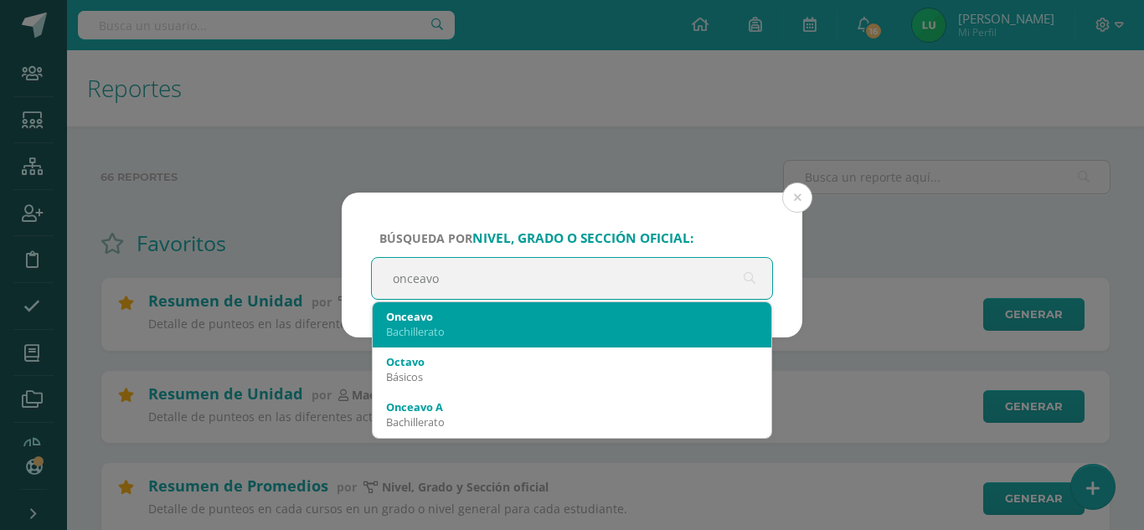
click at [516, 328] on div "Bachillerato" at bounding box center [572, 331] width 372 height 15
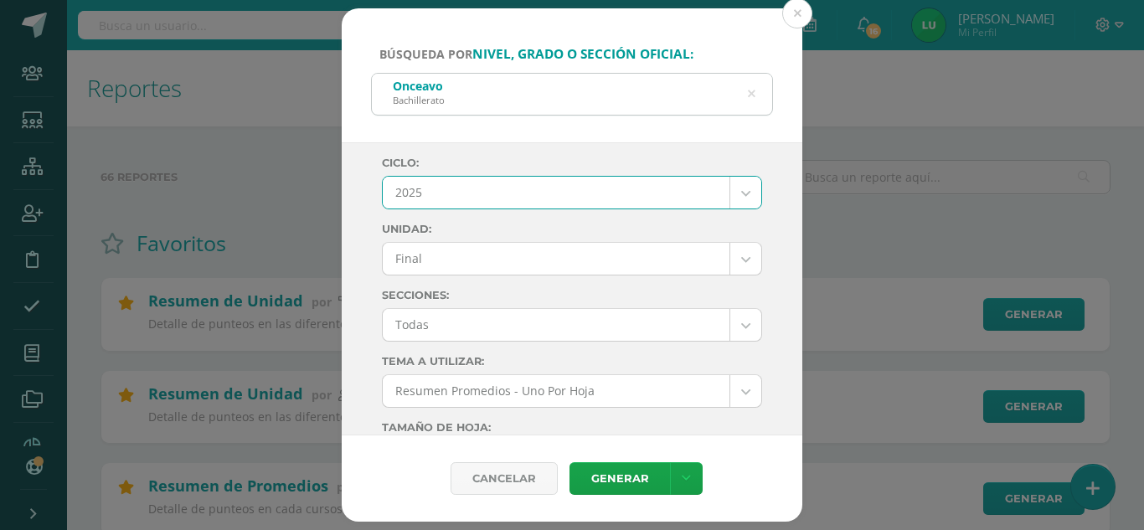
select select "4"
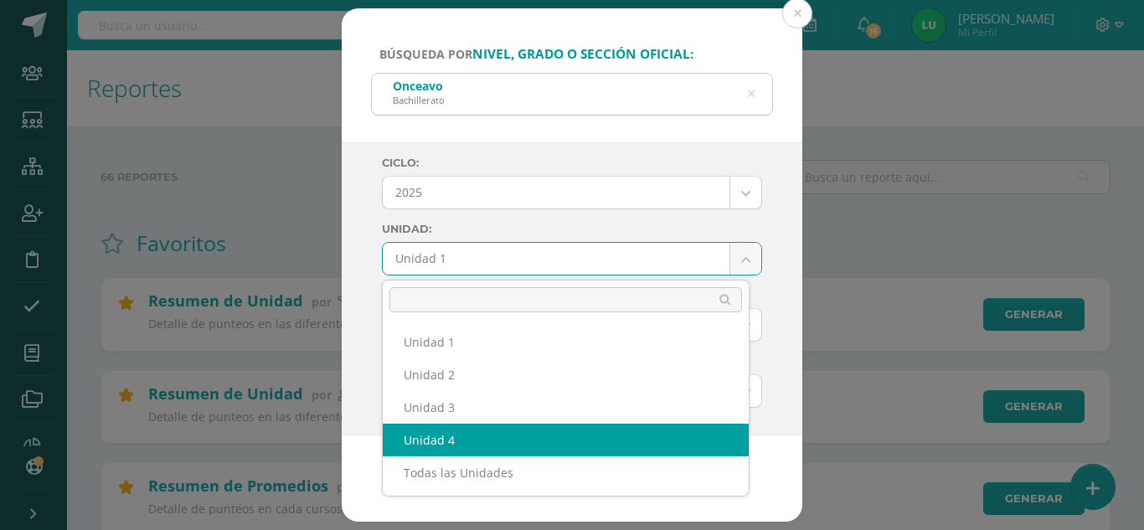
select select "Unidad 4"
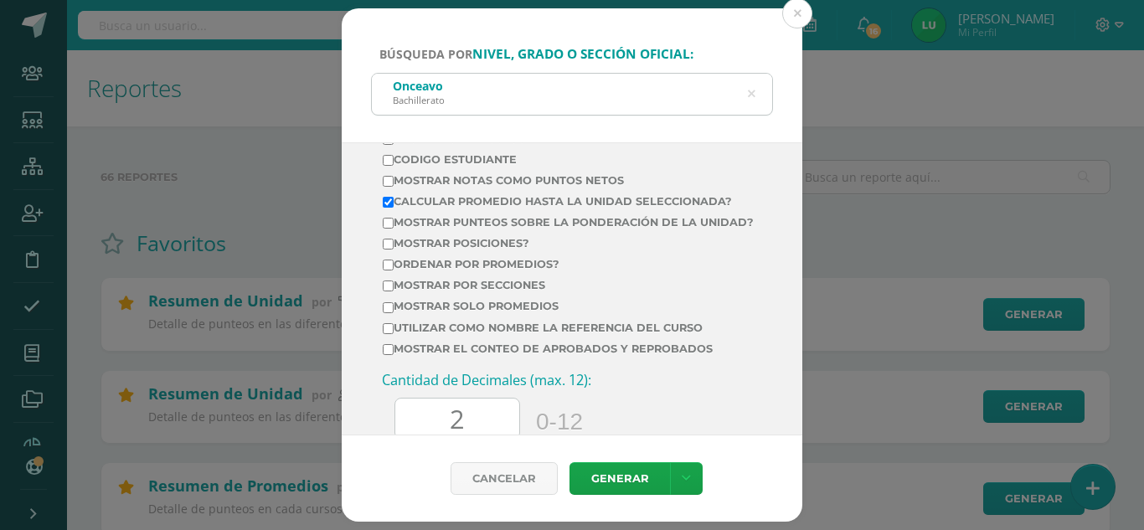
scroll to position [754, 0]
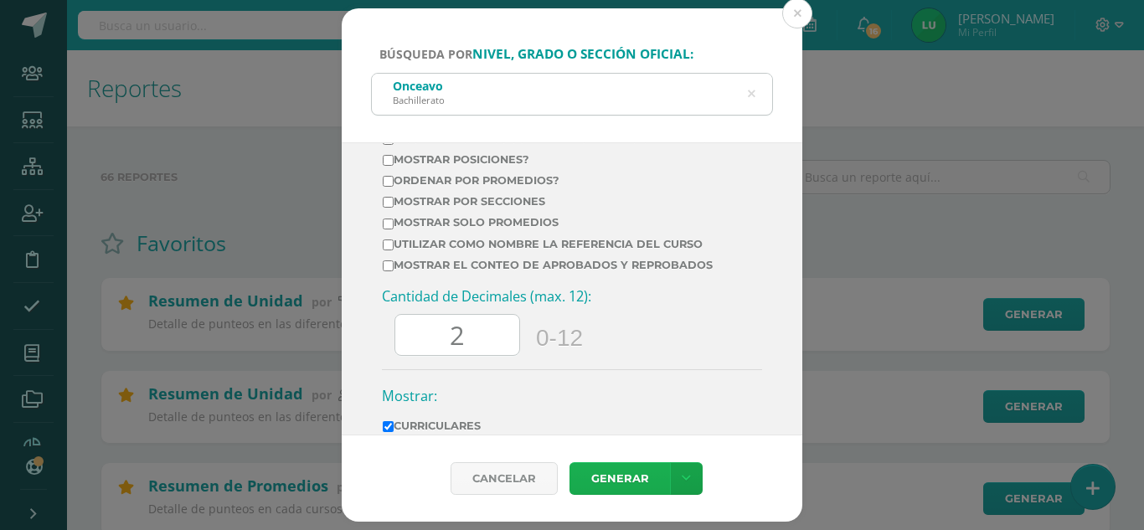
click at [621, 483] on link "Generar" at bounding box center [620, 478] width 101 height 33
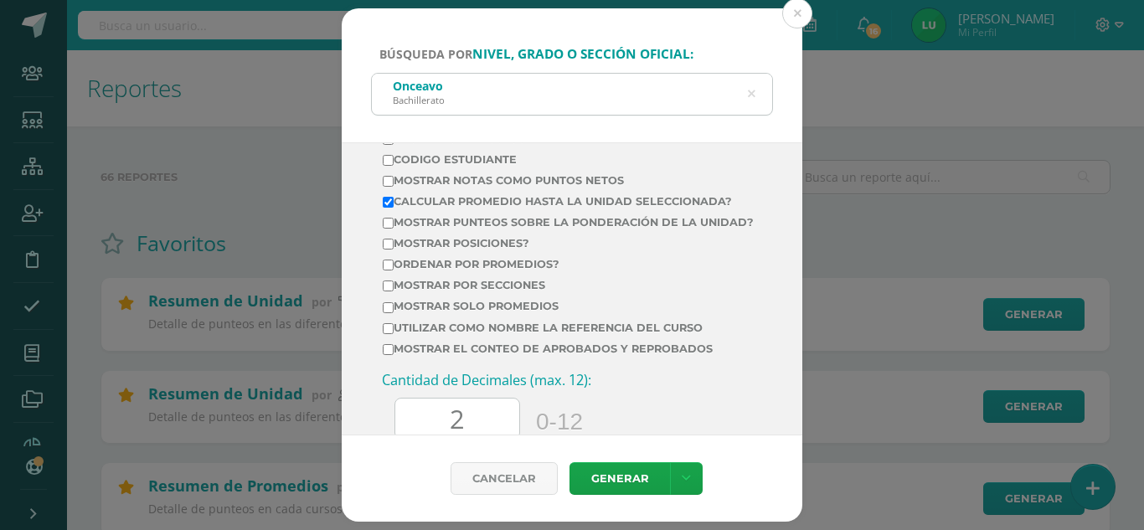
click at [451, 271] on label "Ordenar por promedios?" at bounding box center [568, 264] width 371 height 13
click at [394, 271] on input "Ordenar por promedios?" at bounding box center [388, 265] width 11 height 11
checkbox input "true"
click at [587, 465] on link "Generar" at bounding box center [620, 478] width 101 height 33
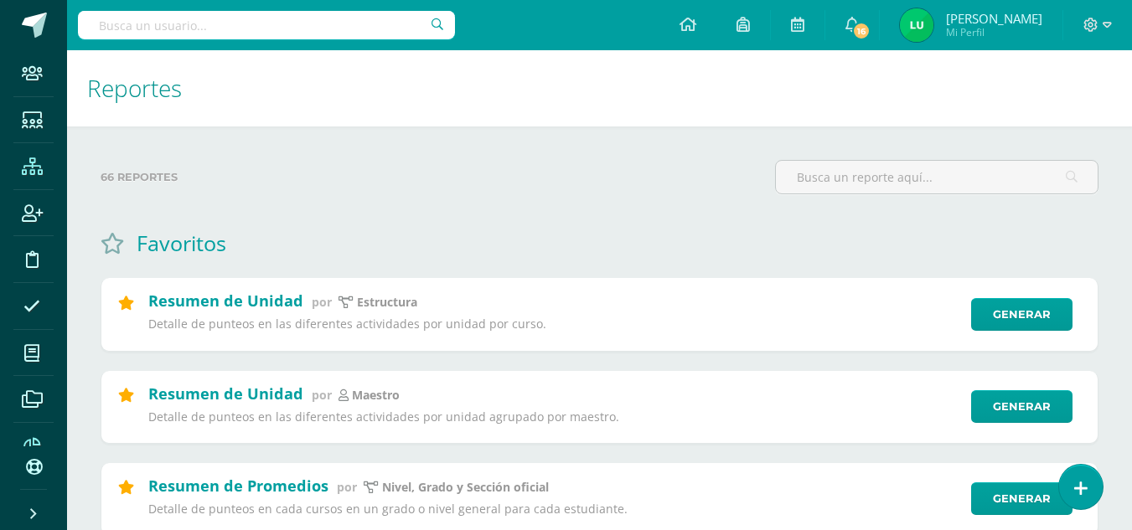
click at [28, 170] on icon at bounding box center [32, 166] width 21 height 17
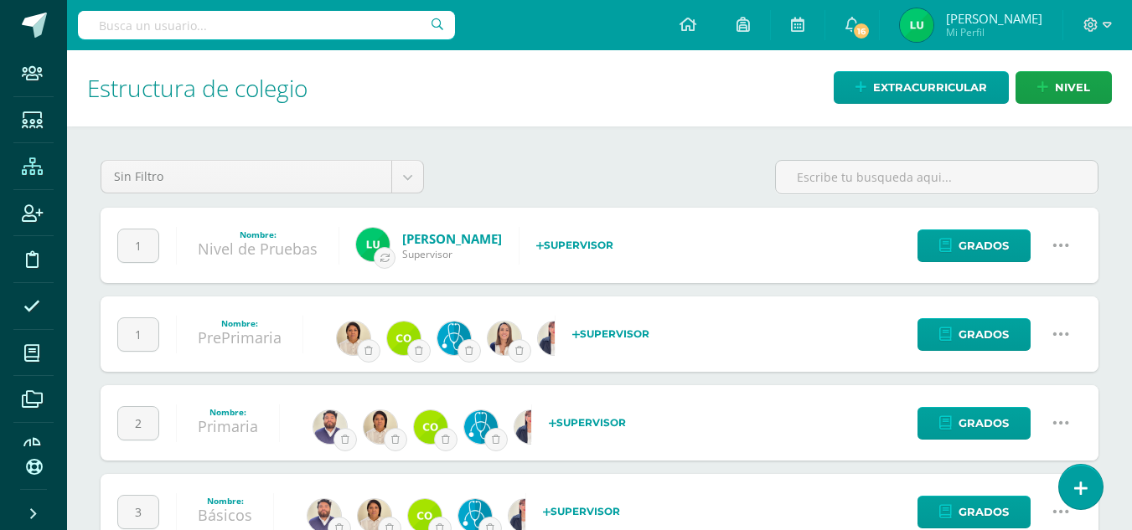
scroll to position [142, 0]
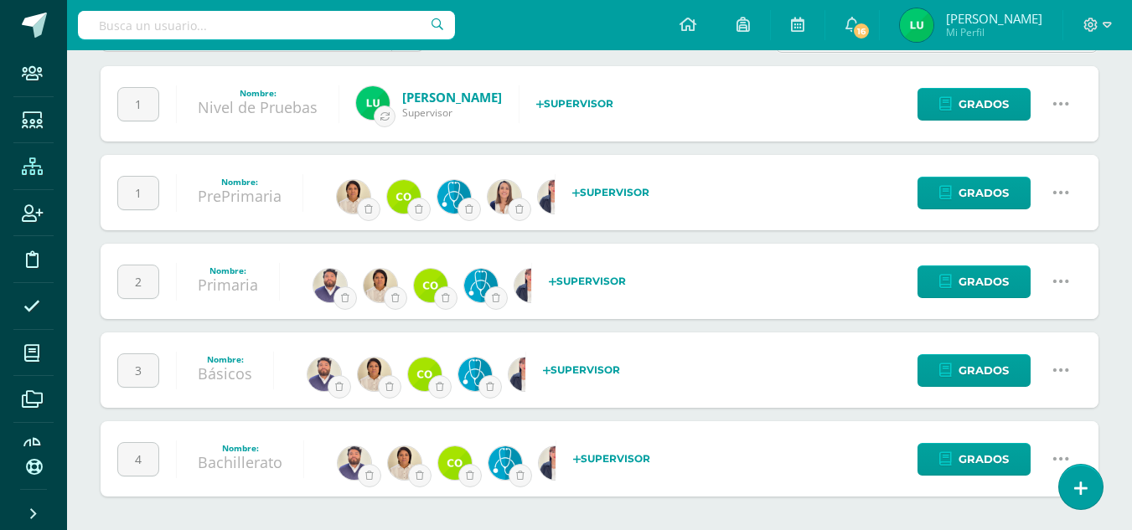
click at [1055, 463] on icon at bounding box center [1060, 459] width 18 height 18
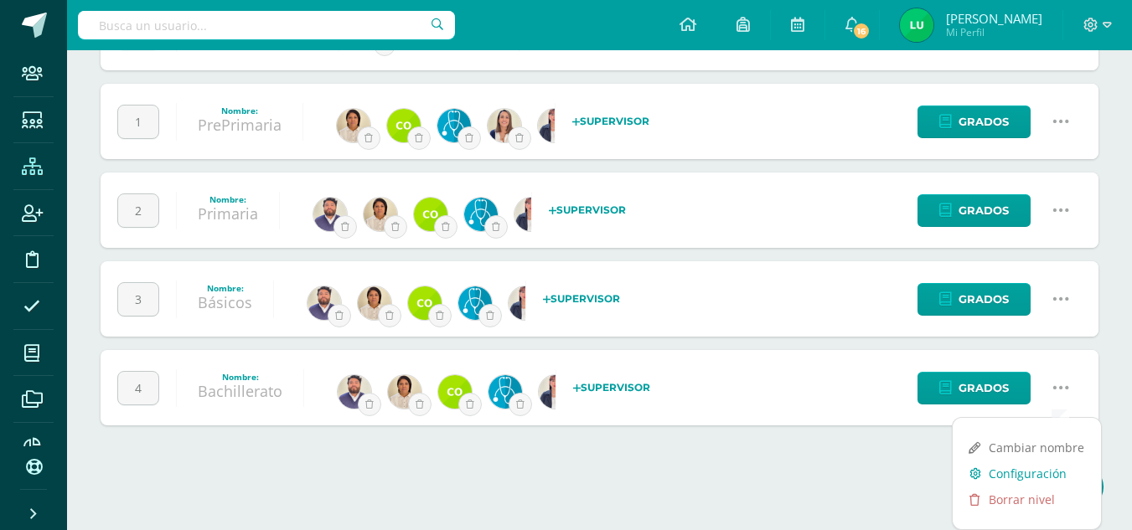
click at [1022, 473] on link "Configuración" at bounding box center [1026, 474] width 148 height 26
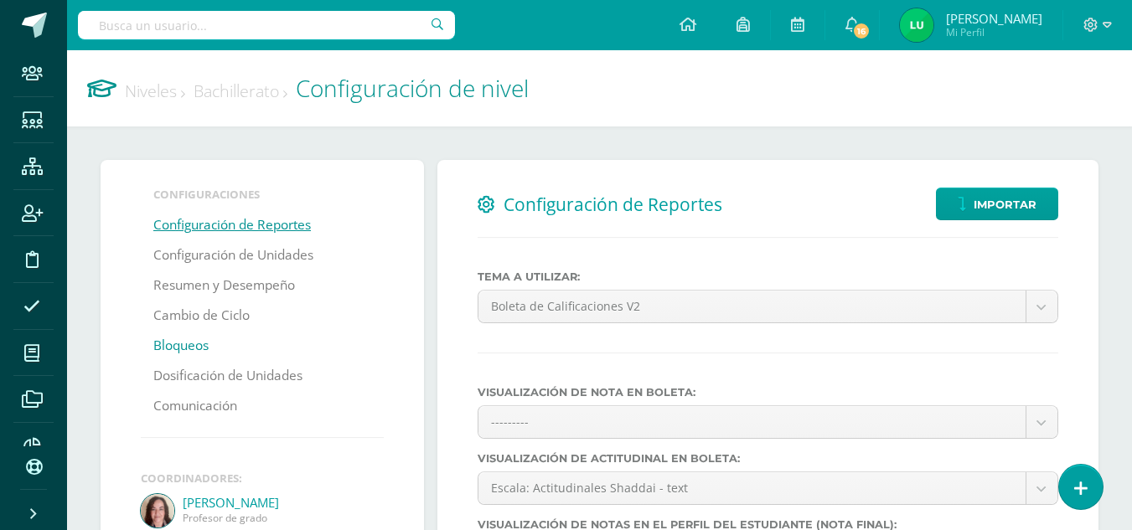
click at [184, 345] on link "Bloqueos" at bounding box center [180, 346] width 55 height 30
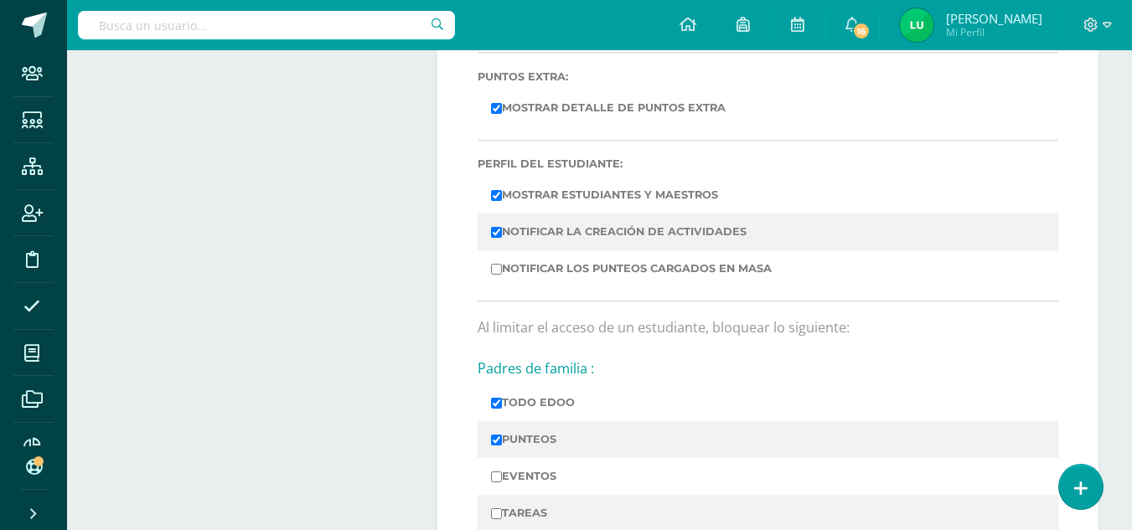
scroll to position [1256, 0]
